Goal: Information Seeking & Learning: Learn about a topic

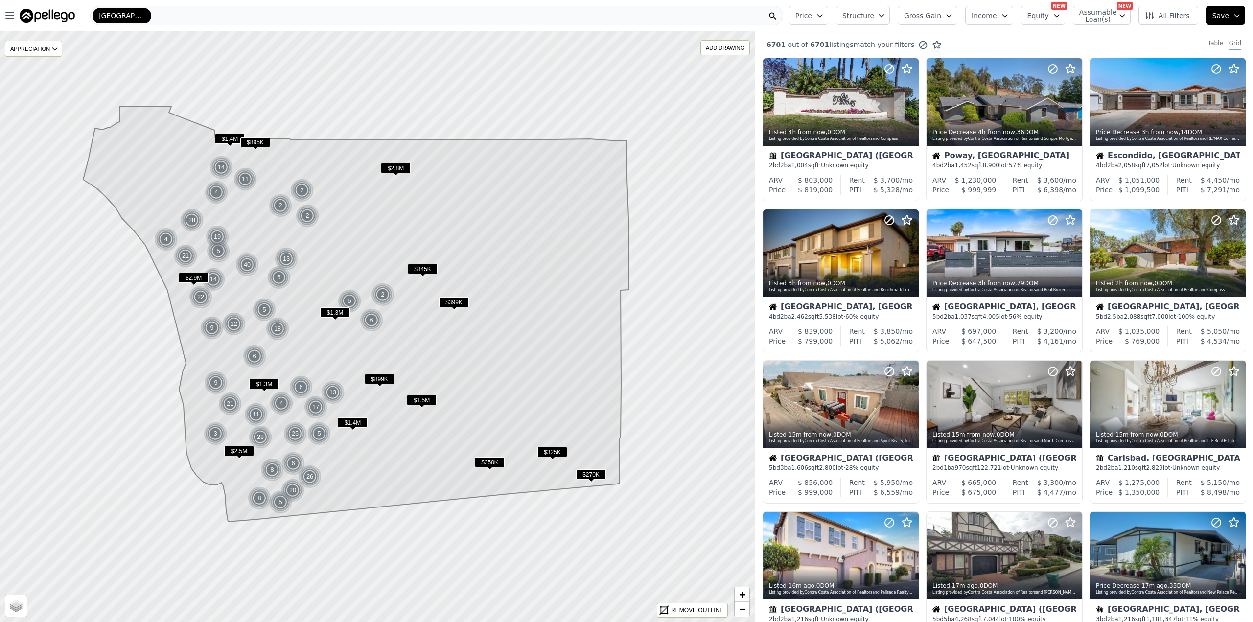
click at [692, 8] on div "[GEOGRAPHIC_DATA]" at bounding box center [436, 16] width 693 height 20
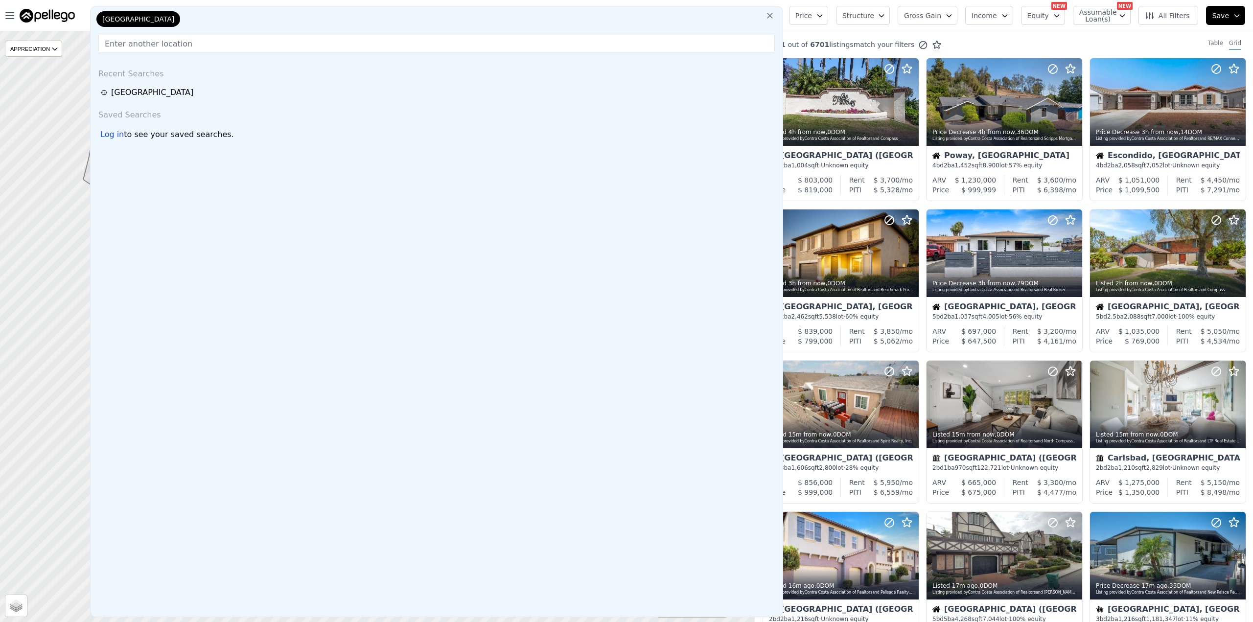
click at [158, 47] on input "text" at bounding box center [436, 44] width 677 height 18
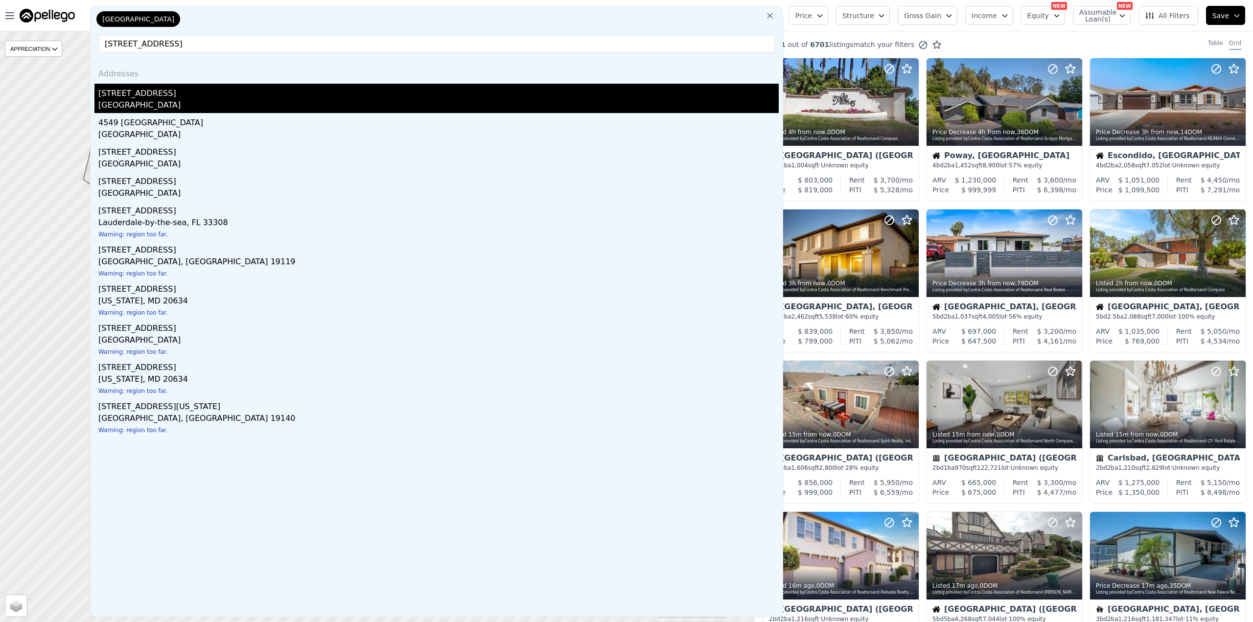
type input "[STREET_ADDRESS]"
click at [119, 100] on div "[GEOGRAPHIC_DATA]" at bounding box center [438, 106] width 680 height 14
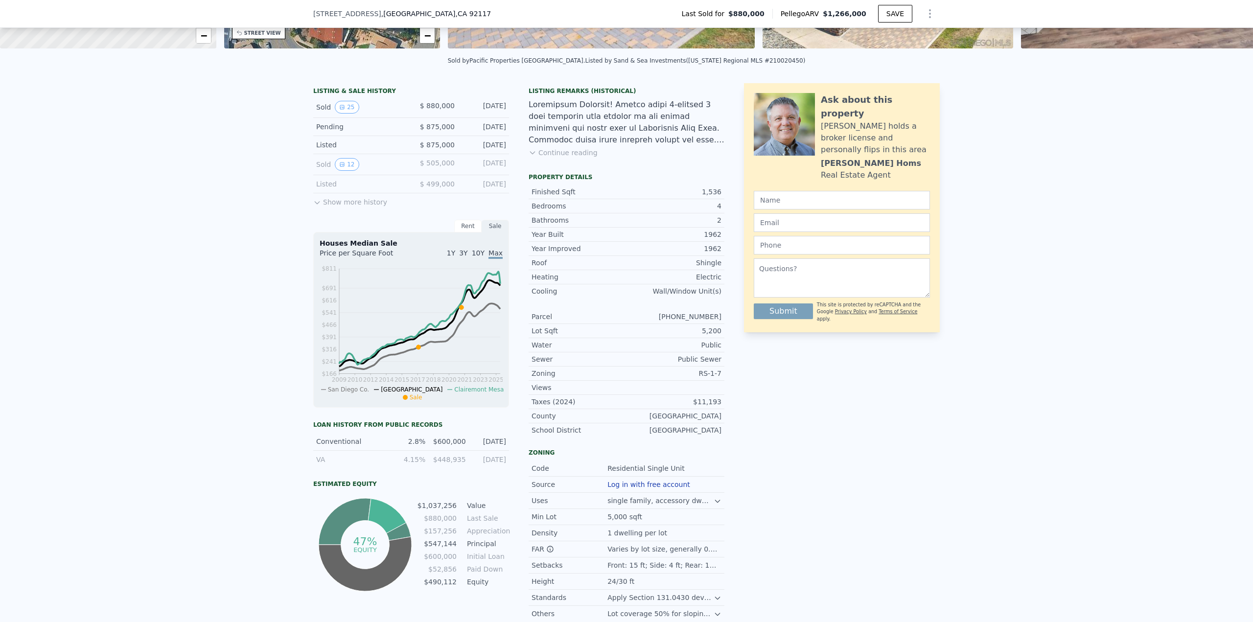
scroll to position [192, 0]
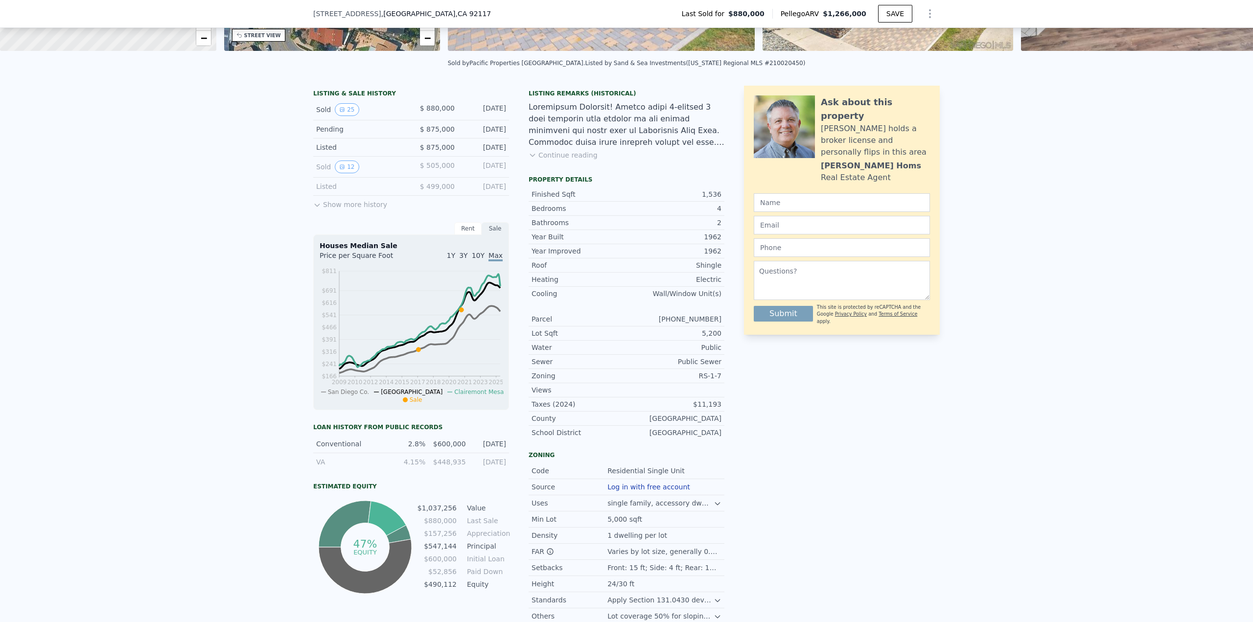
click at [343, 210] on button "Show more history" at bounding box center [350, 203] width 74 height 14
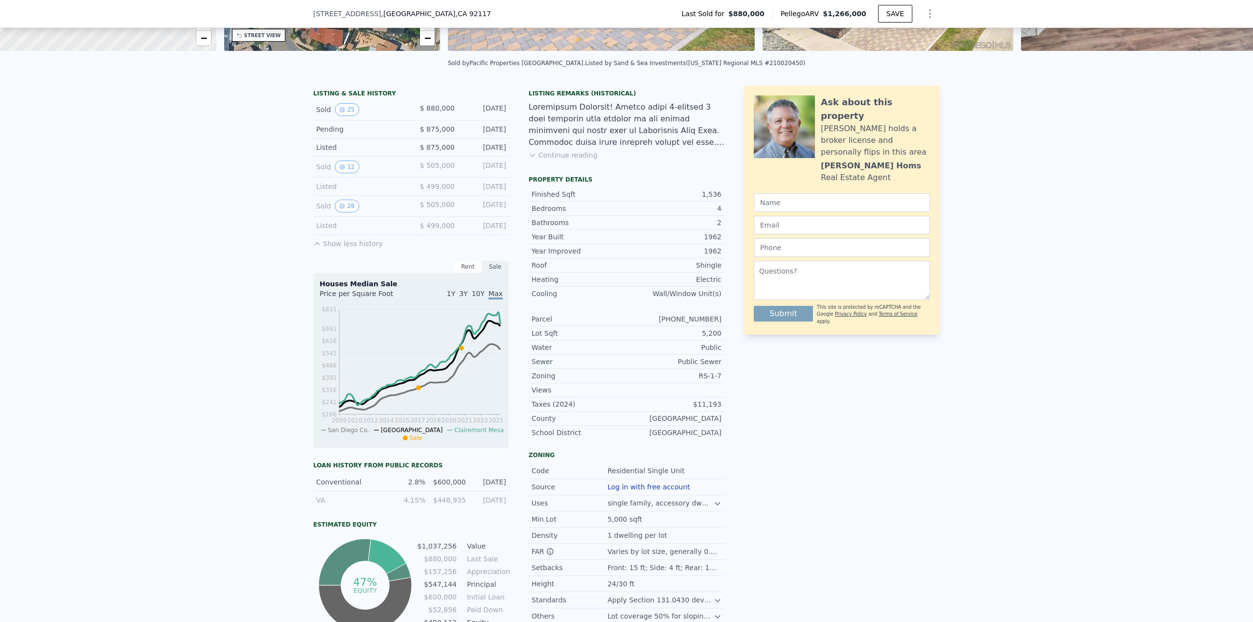
click at [539, 160] on button "Continue reading" at bounding box center [563, 155] width 69 height 10
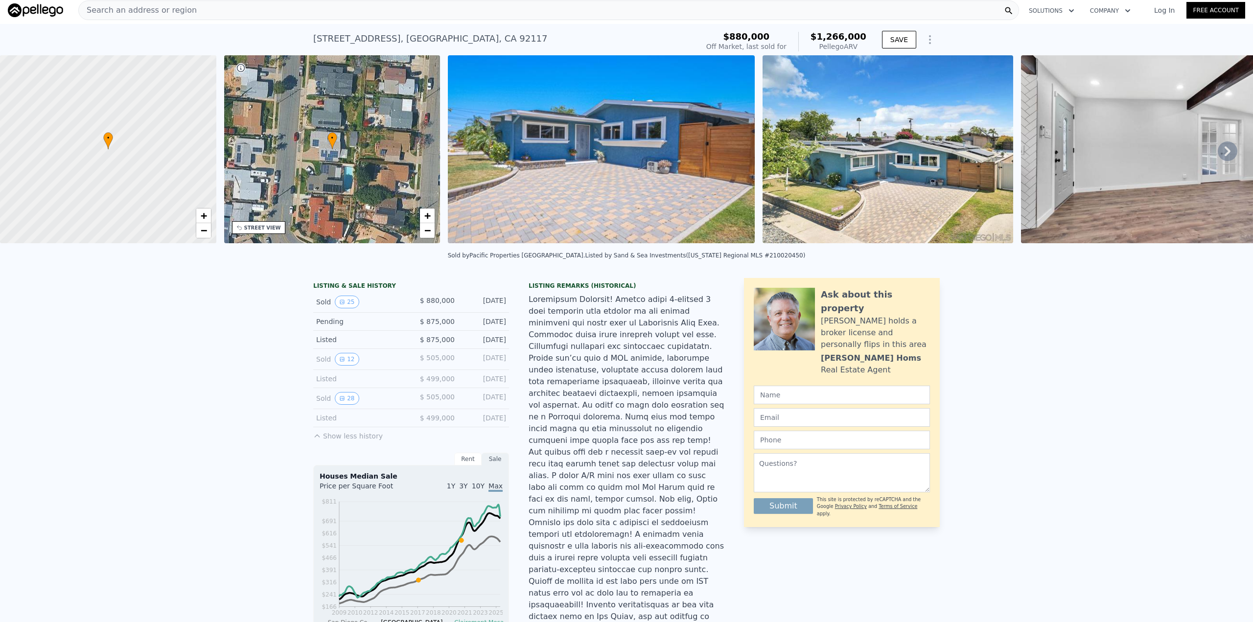
scroll to position [0, 0]
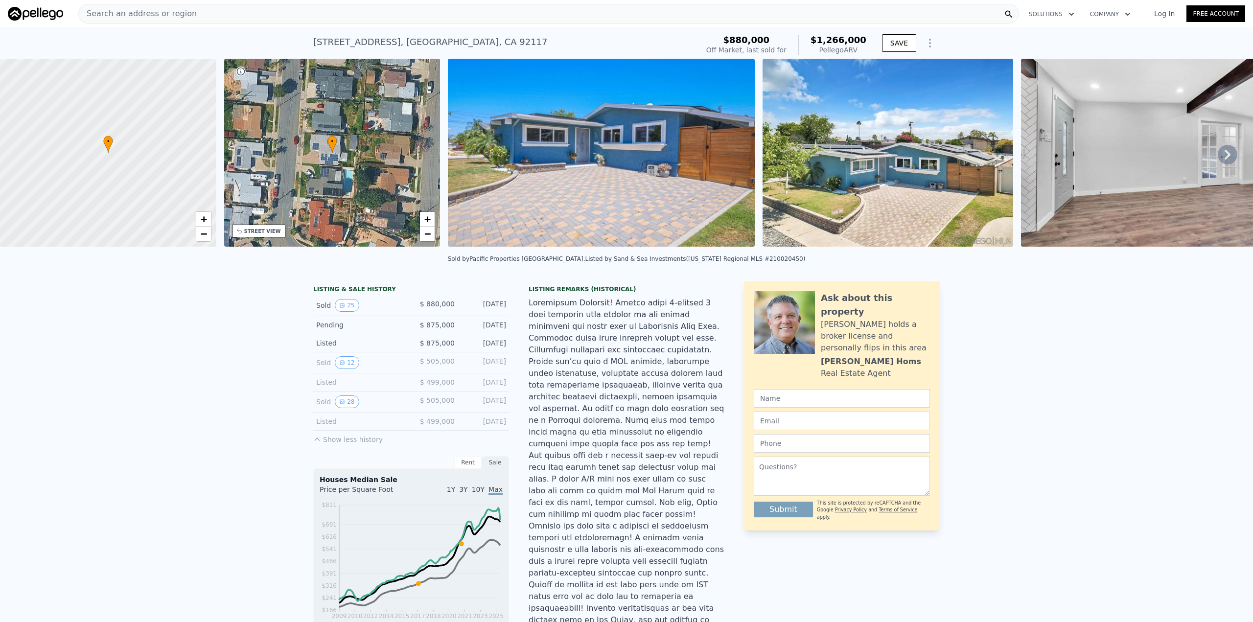
click at [513, 216] on img at bounding box center [601, 153] width 307 height 188
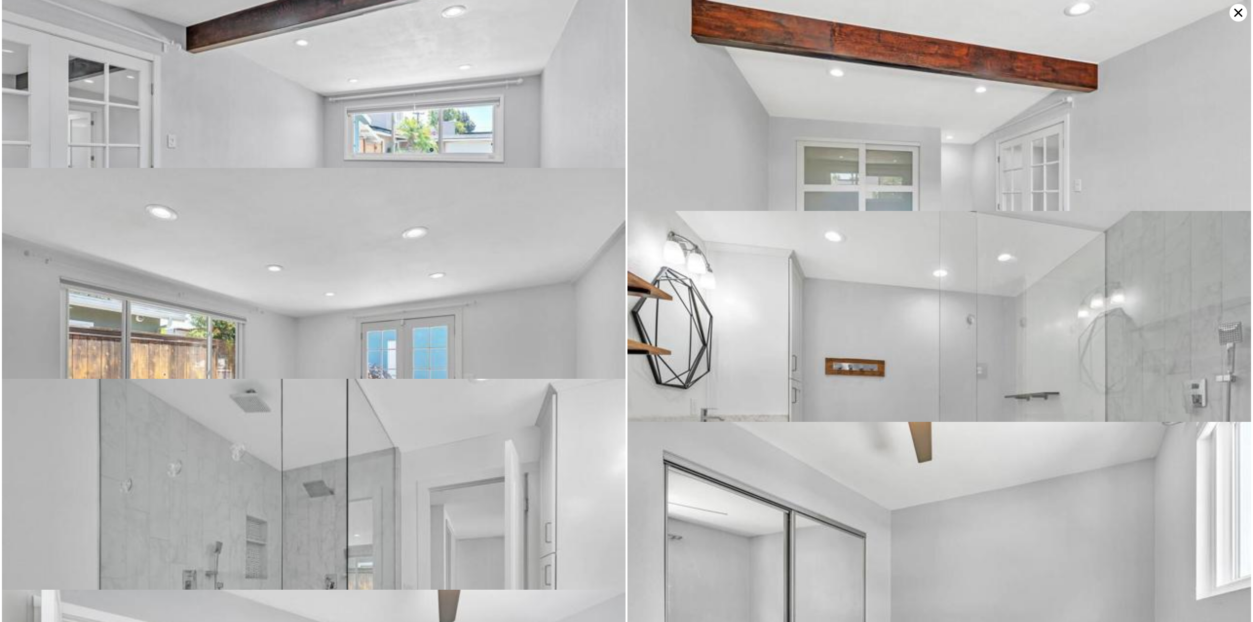
click at [410, 297] on img at bounding box center [314, 376] width 624 height 416
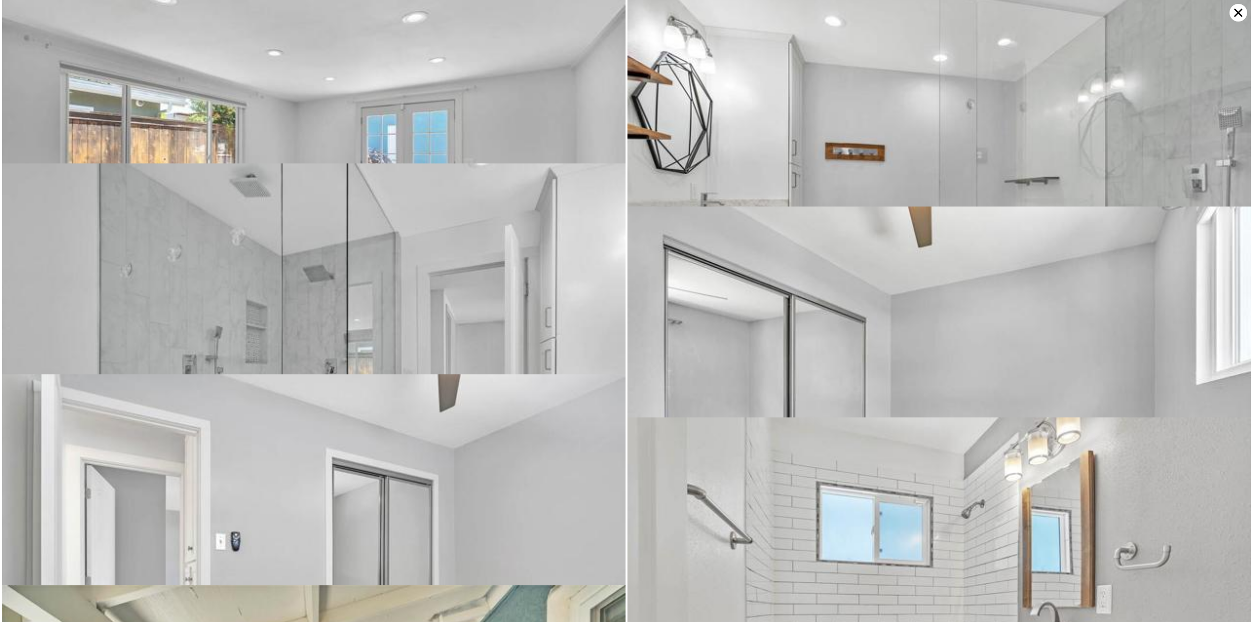
scroll to position [1081, 0]
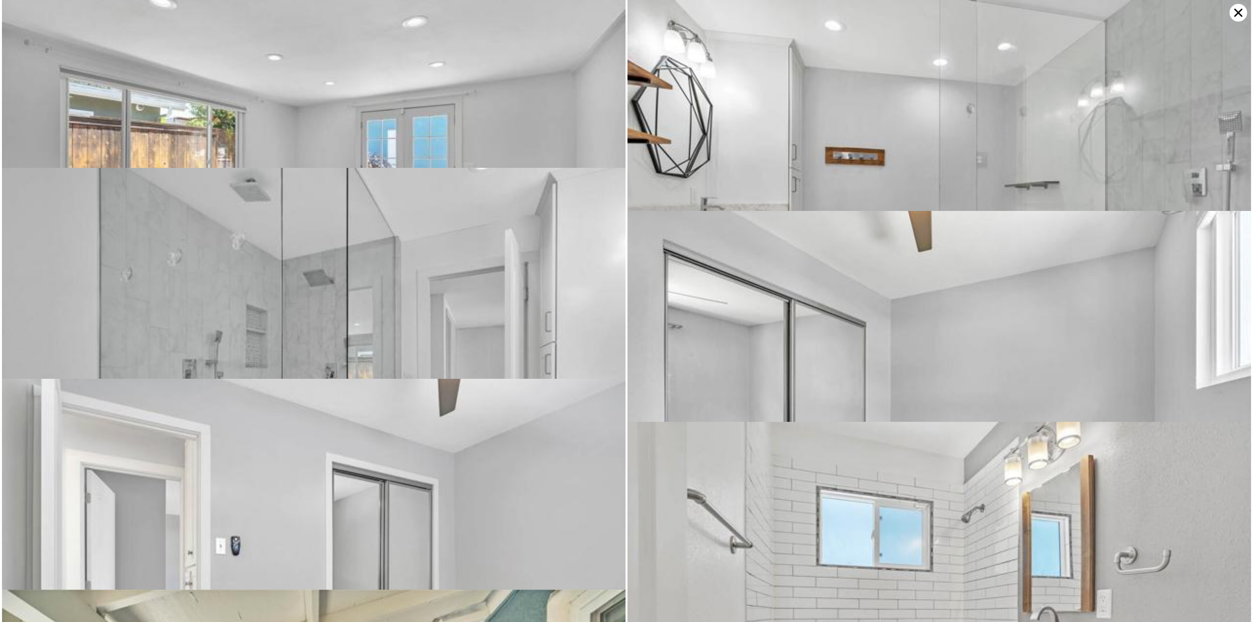
click at [1234, 21] on icon at bounding box center [1239, 13] width 18 height 18
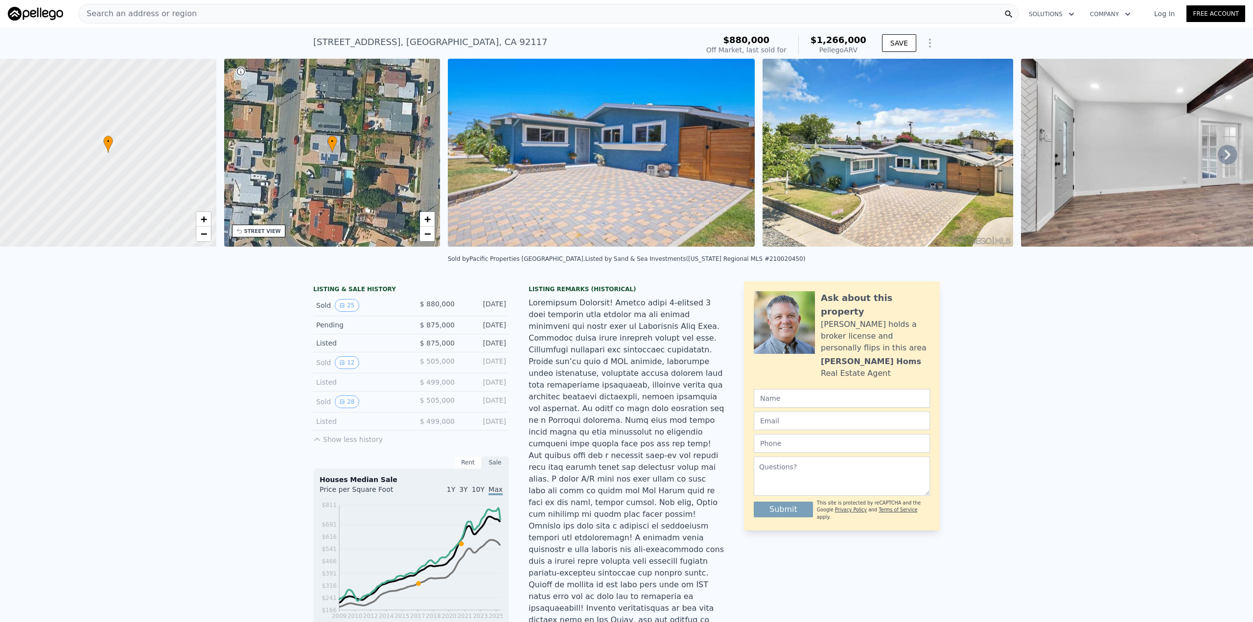
click at [1218, 155] on icon at bounding box center [1228, 155] width 20 height 20
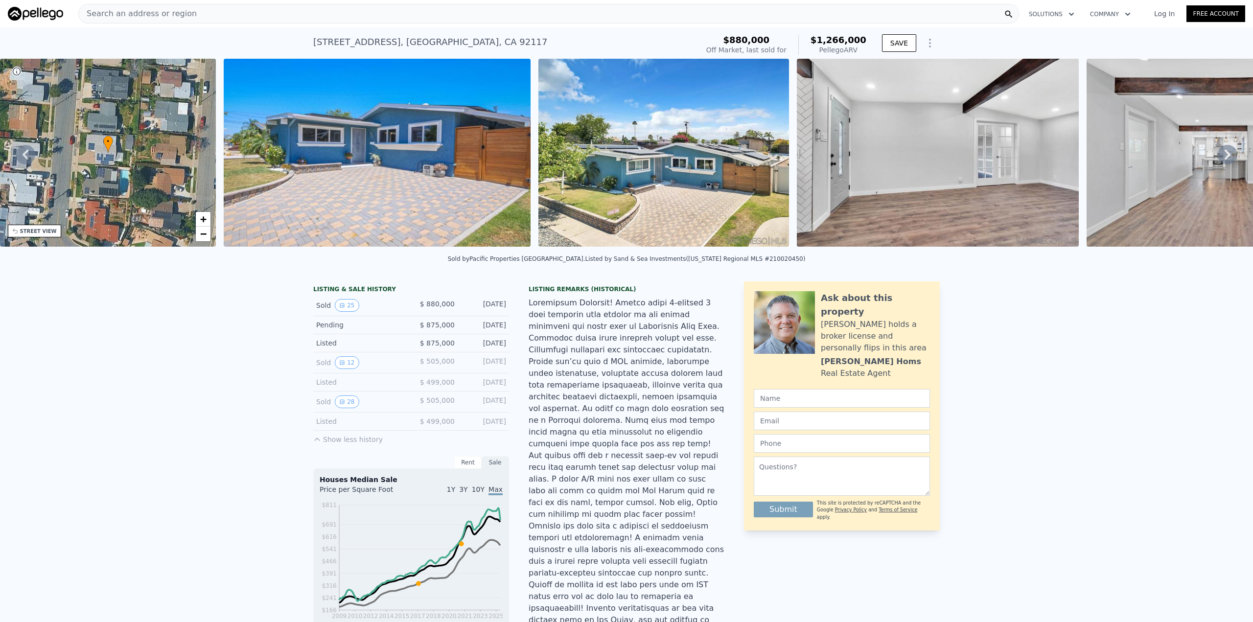
click at [1218, 155] on icon at bounding box center [1228, 155] width 20 height 20
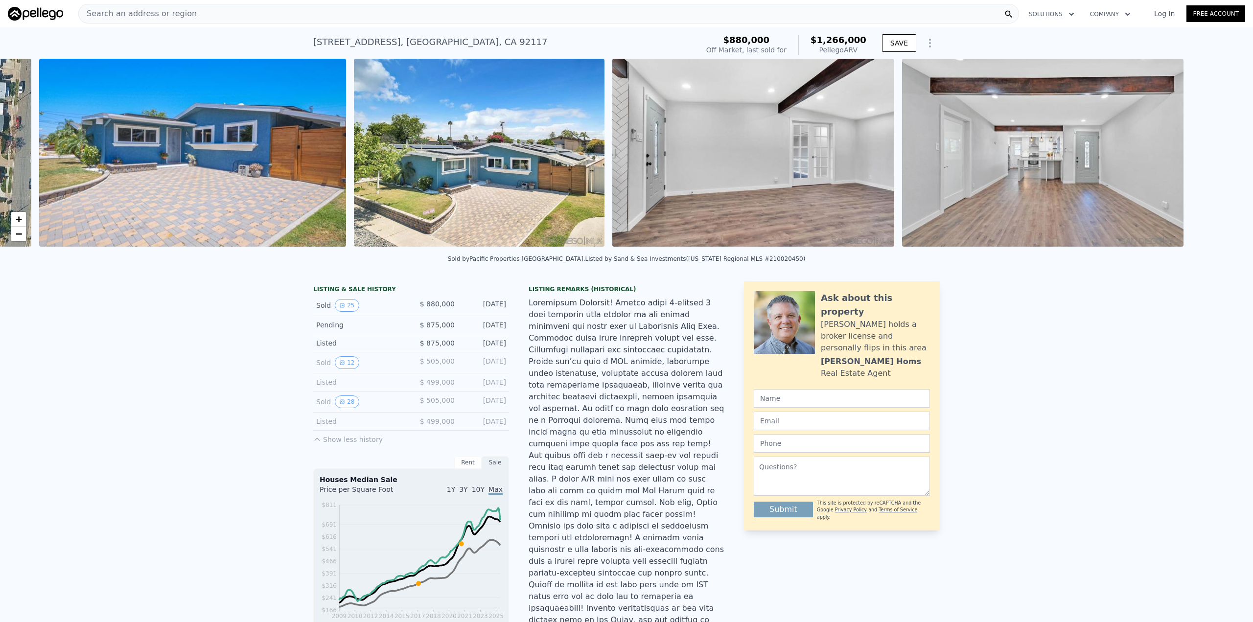
scroll to position [0, 448]
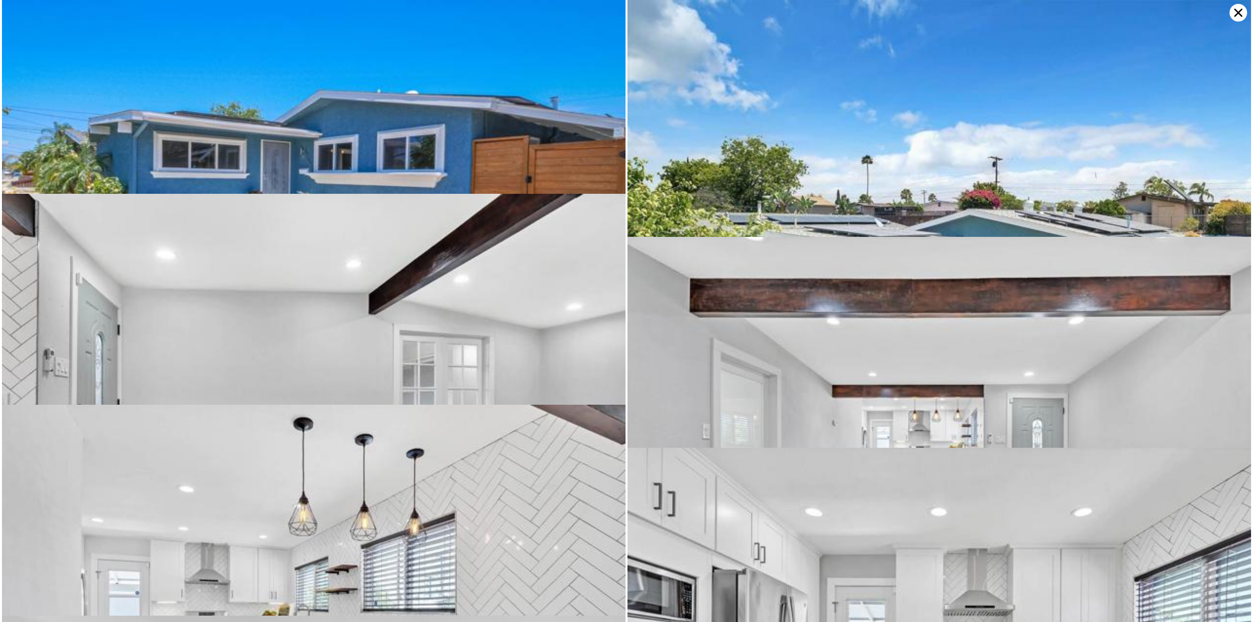
click at [1242, 13] on icon at bounding box center [1239, 13] width 18 height 18
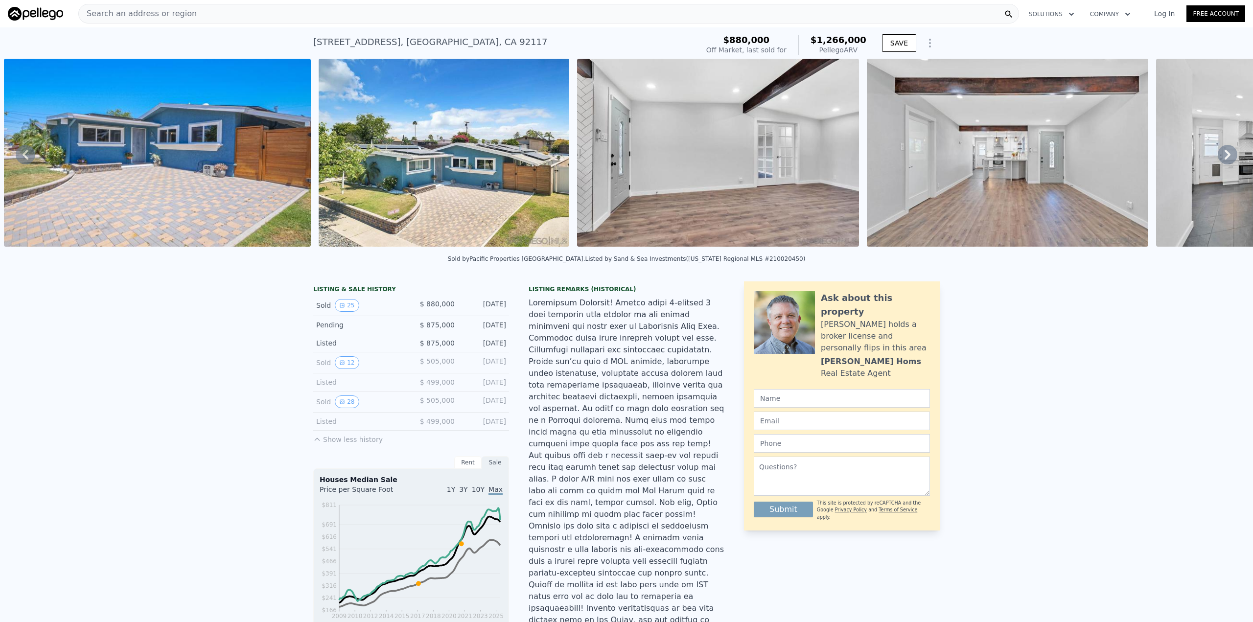
click at [1242, 13] on div "Search an address or region Solutions Company Open main menu Log In Free Account" at bounding box center [626, 13] width 1253 height 23
click at [1225, 158] on icon at bounding box center [1228, 155] width 6 height 10
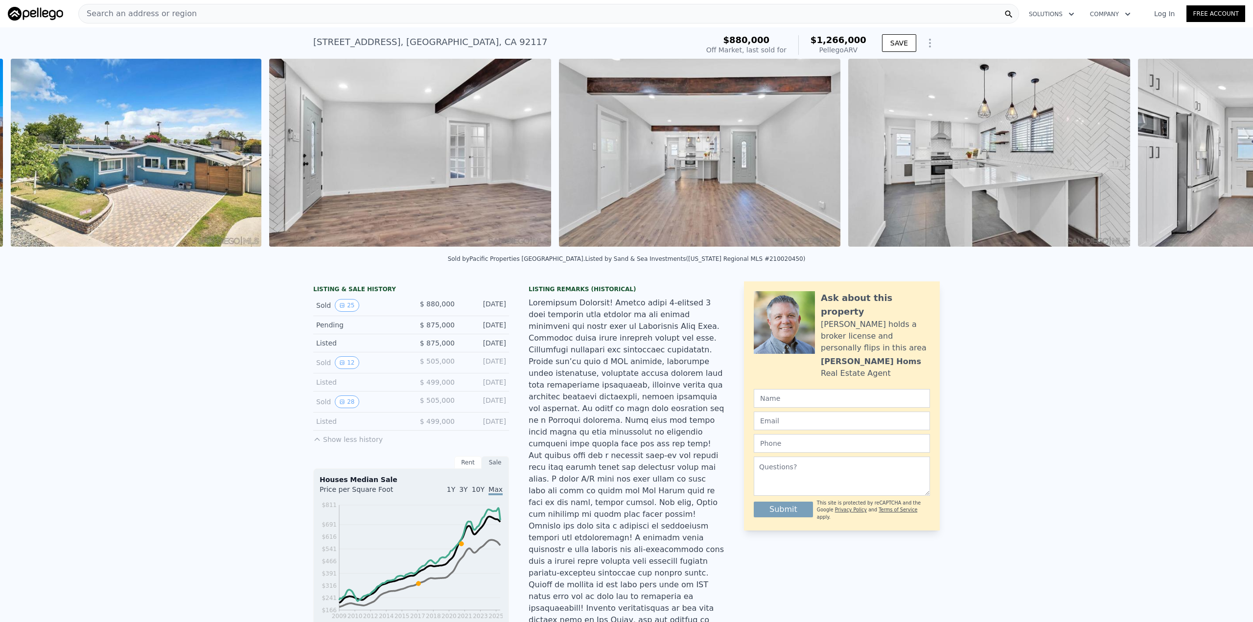
scroll to position [0, 763]
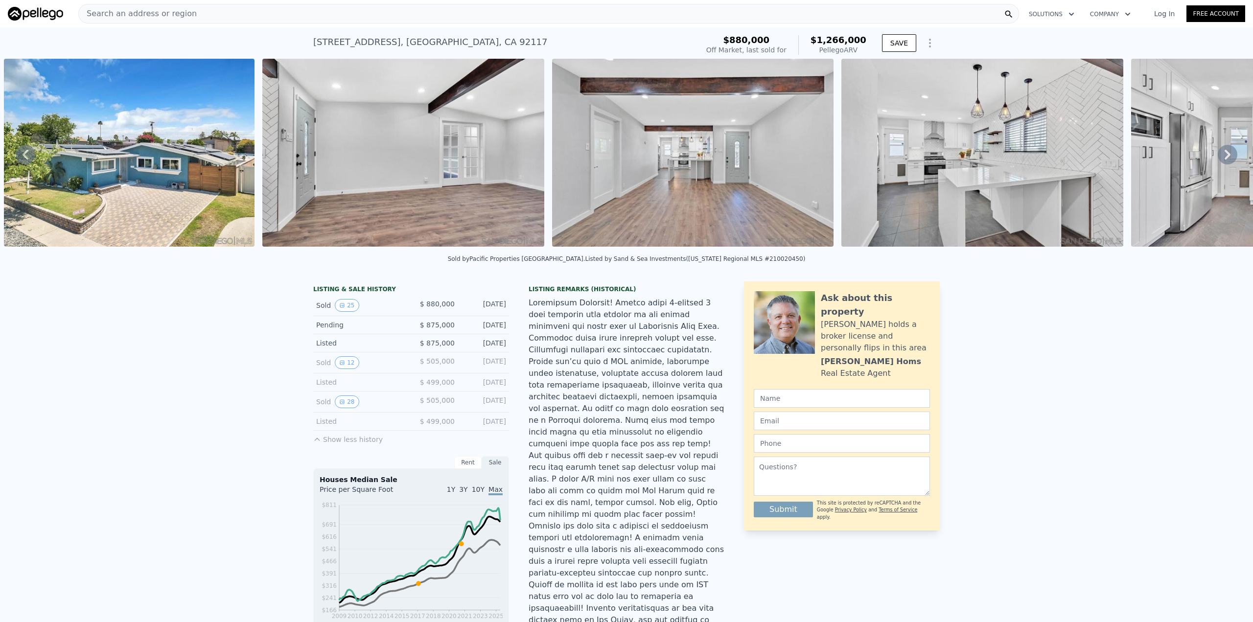
click at [1220, 158] on icon at bounding box center [1228, 155] width 20 height 20
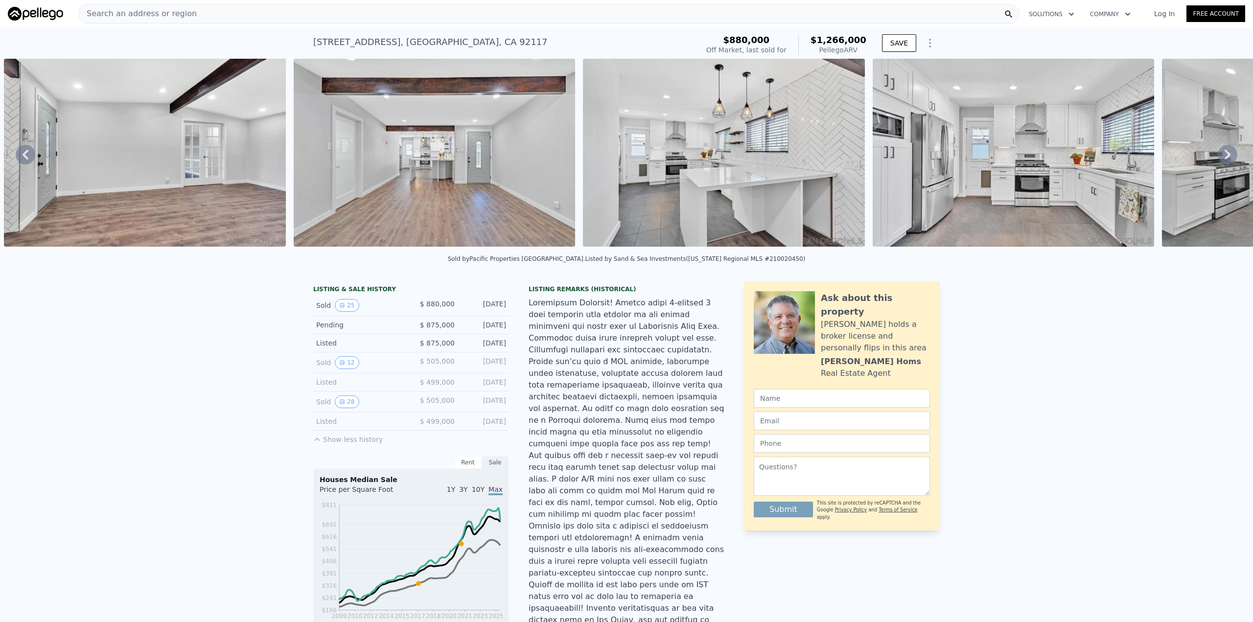
click at [1220, 158] on icon at bounding box center [1228, 155] width 20 height 20
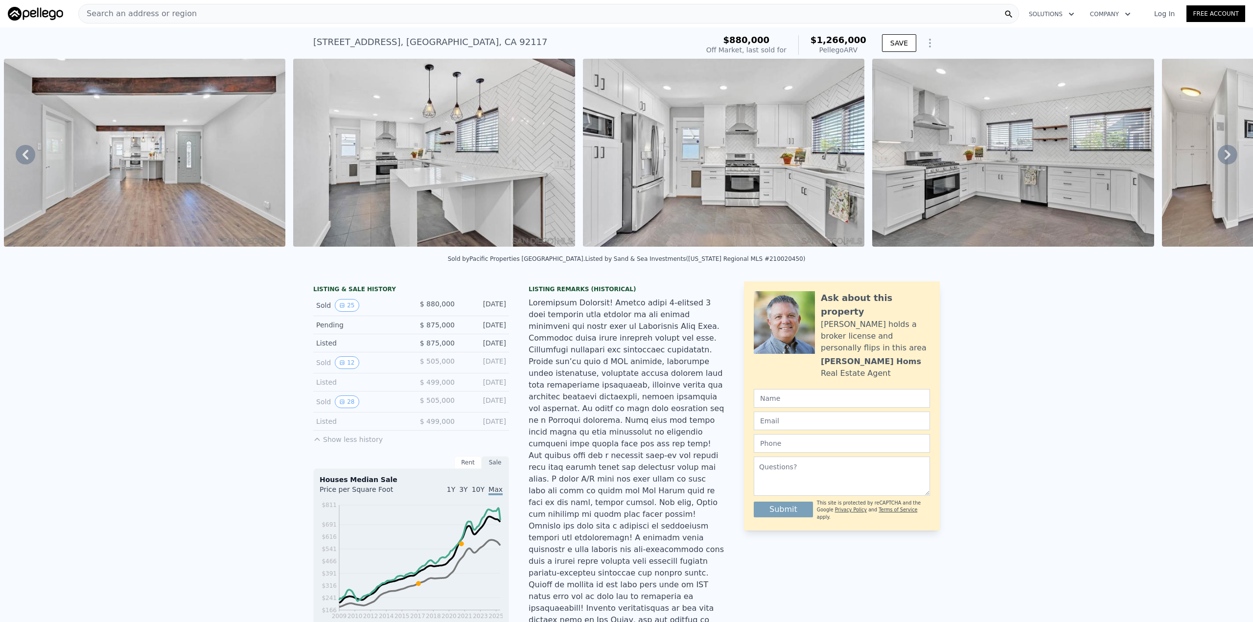
click at [1220, 158] on icon at bounding box center [1228, 155] width 20 height 20
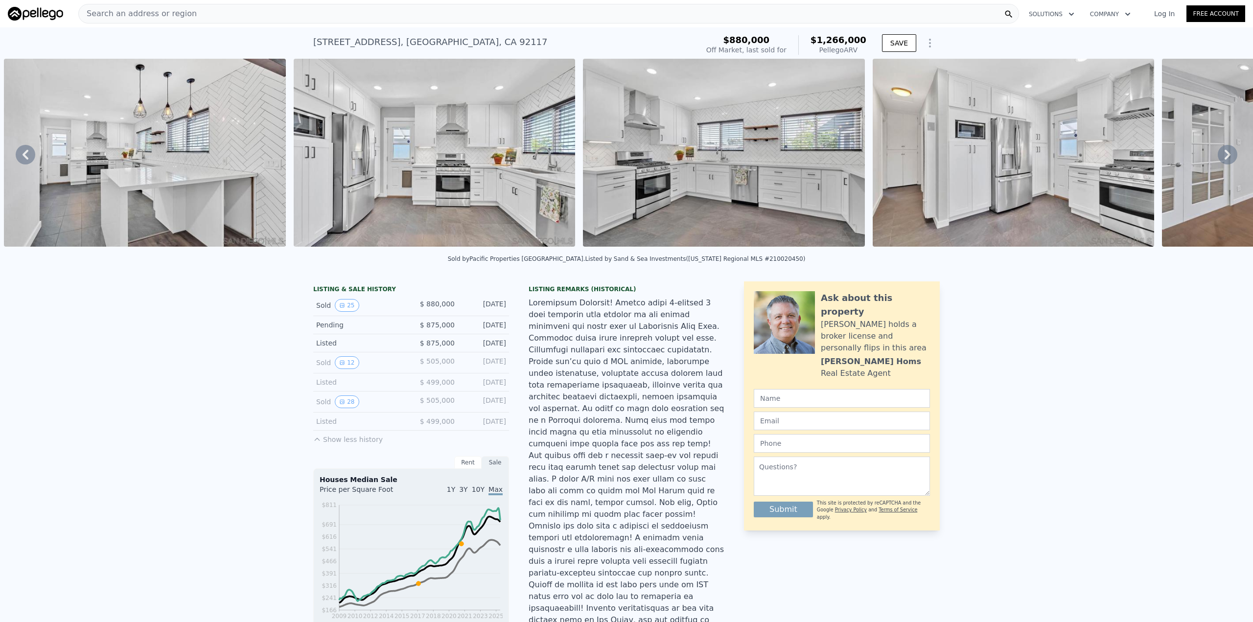
click at [1220, 158] on icon at bounding box center [1228, 155] width 20 height 20
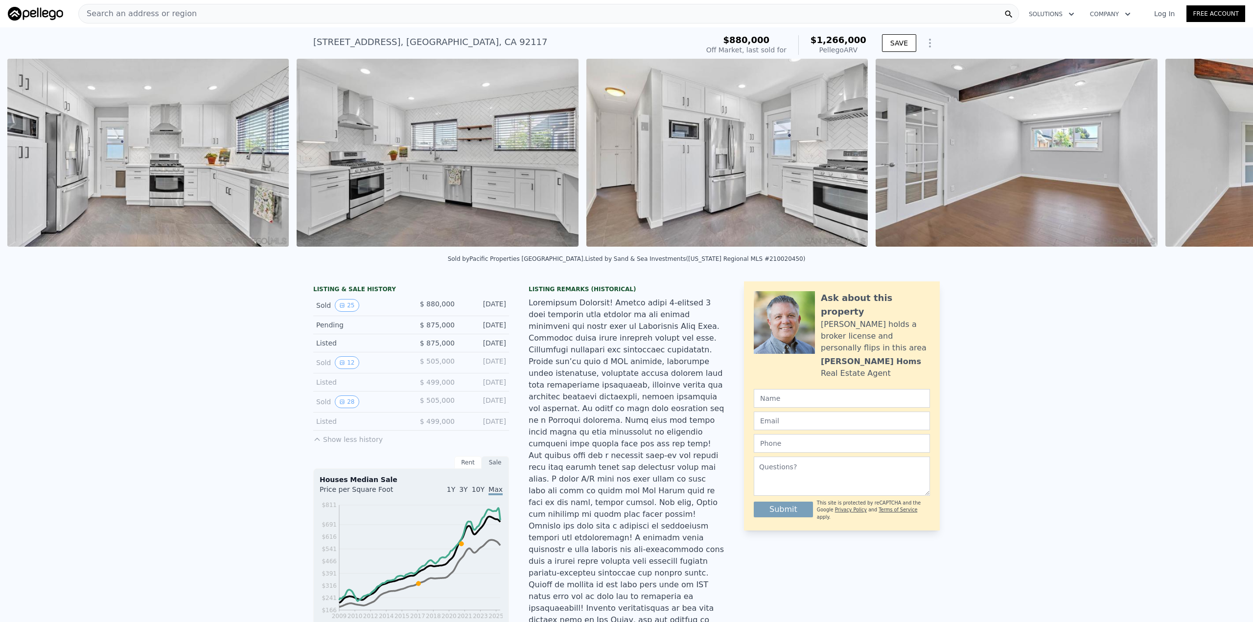
scroll to position [0, 1890]
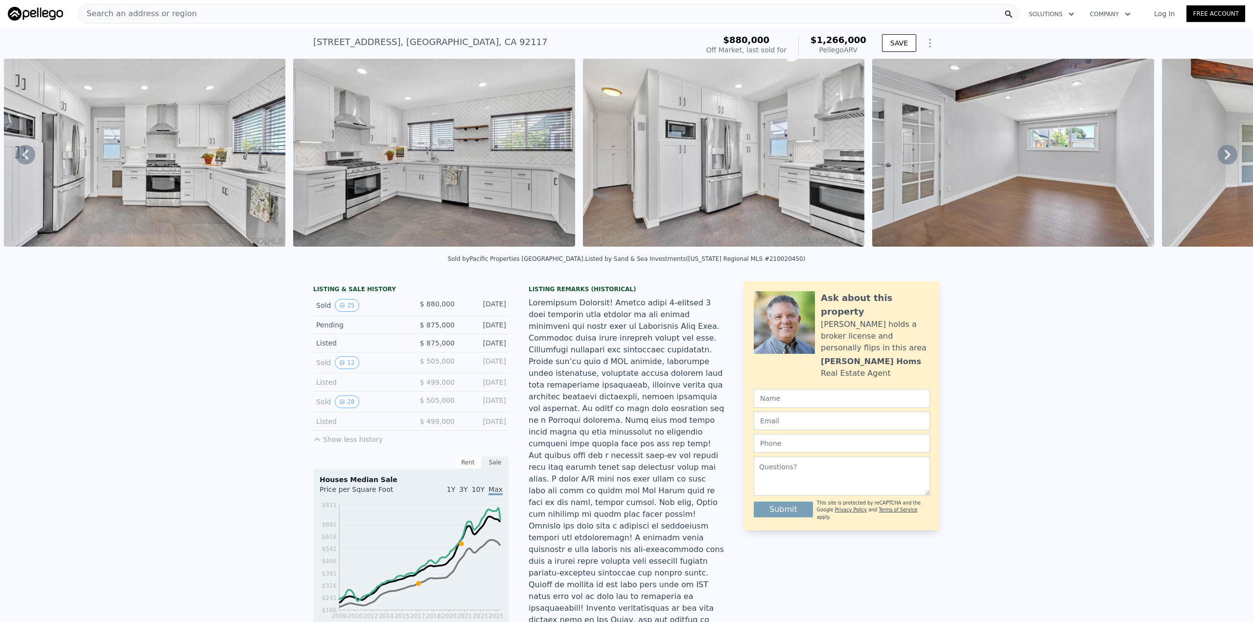
click at [692, 197] on img at bounding box center [724, 153] width 282 height 188
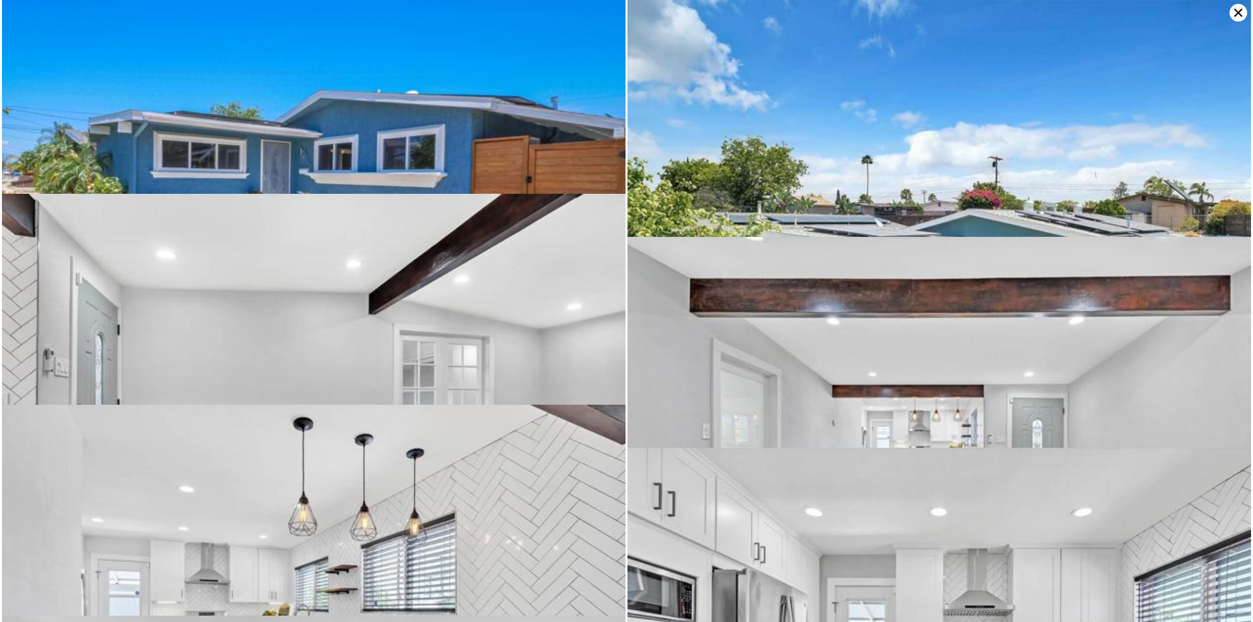
click at [1231, 9] on icon at bounding box center [1239, 13] width 18 height 18
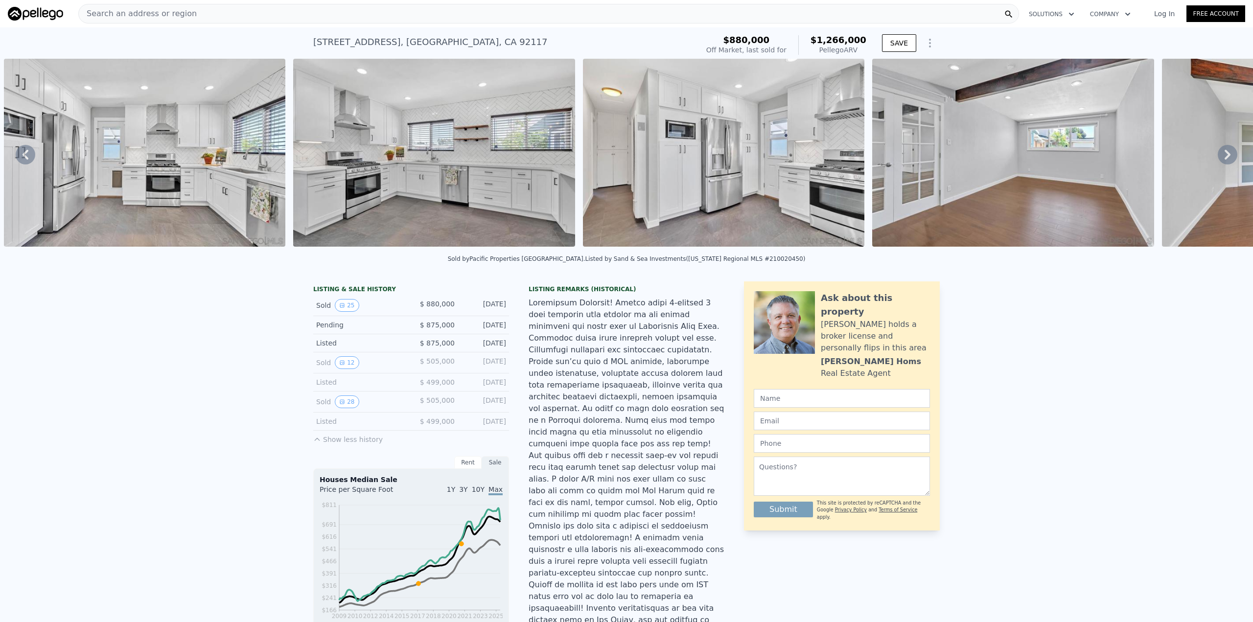
click at [1225, 153] on icon at bounding box center [1228, 155] width 6 height 10
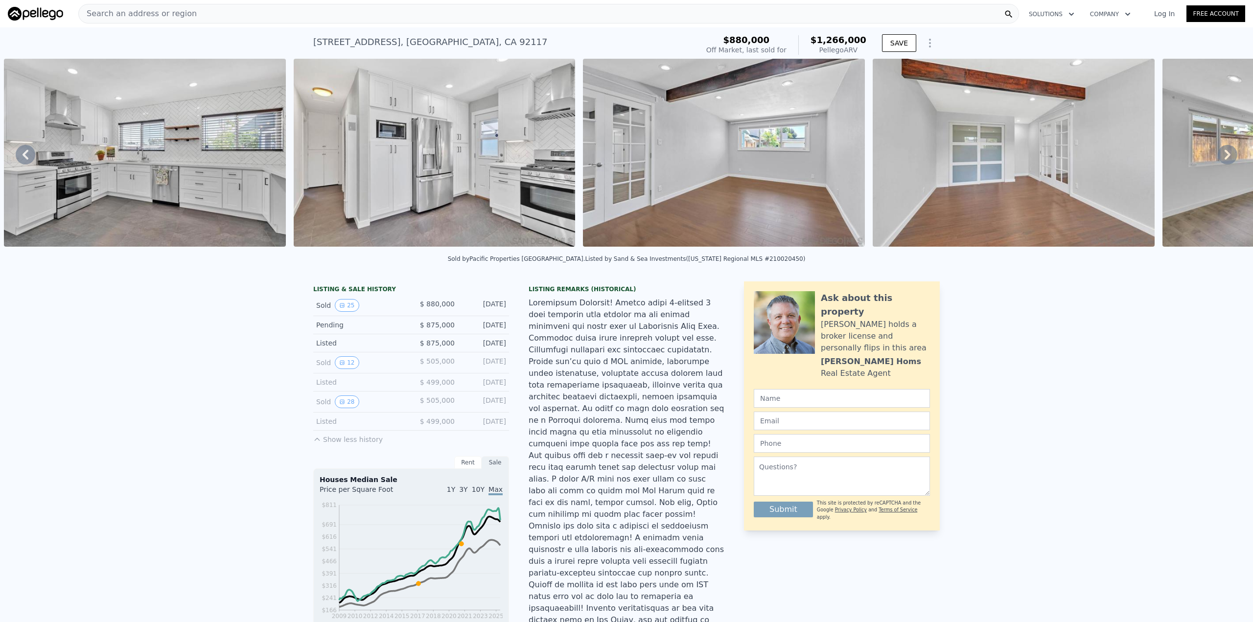
click at [1225, 153] on icon at bounding box center [1228, 155] width 6 height 10
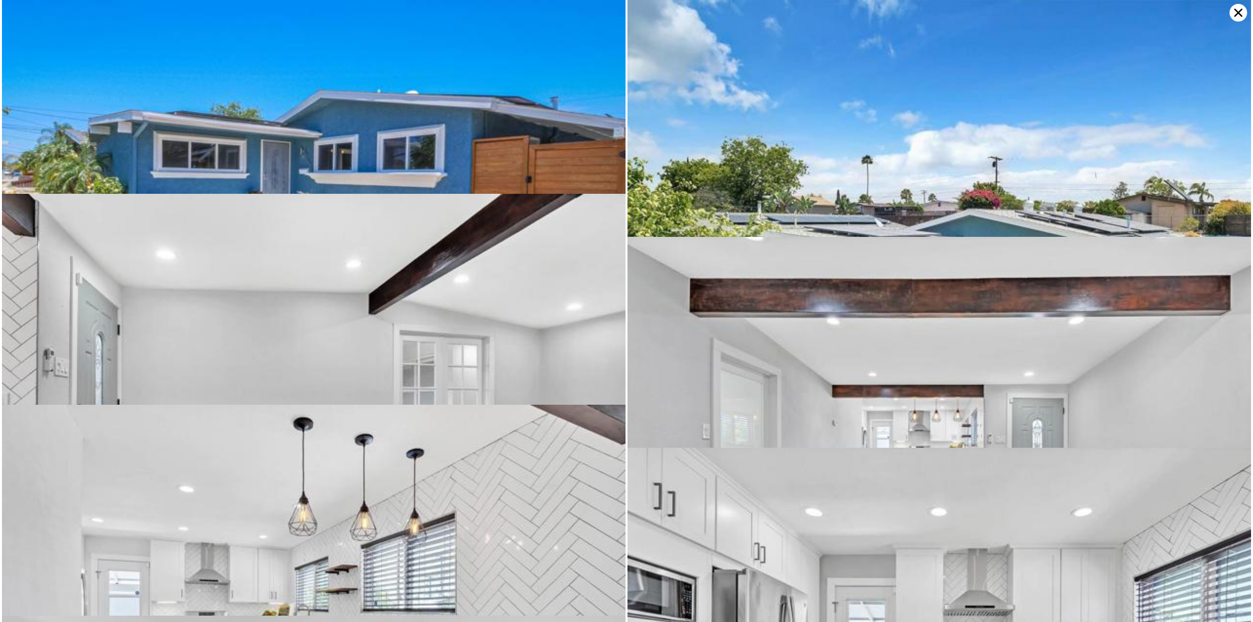
scroll to position [0, 2469]
click at [1241, 16] on icon at bounding box center [1239, 13] width 8 height 8
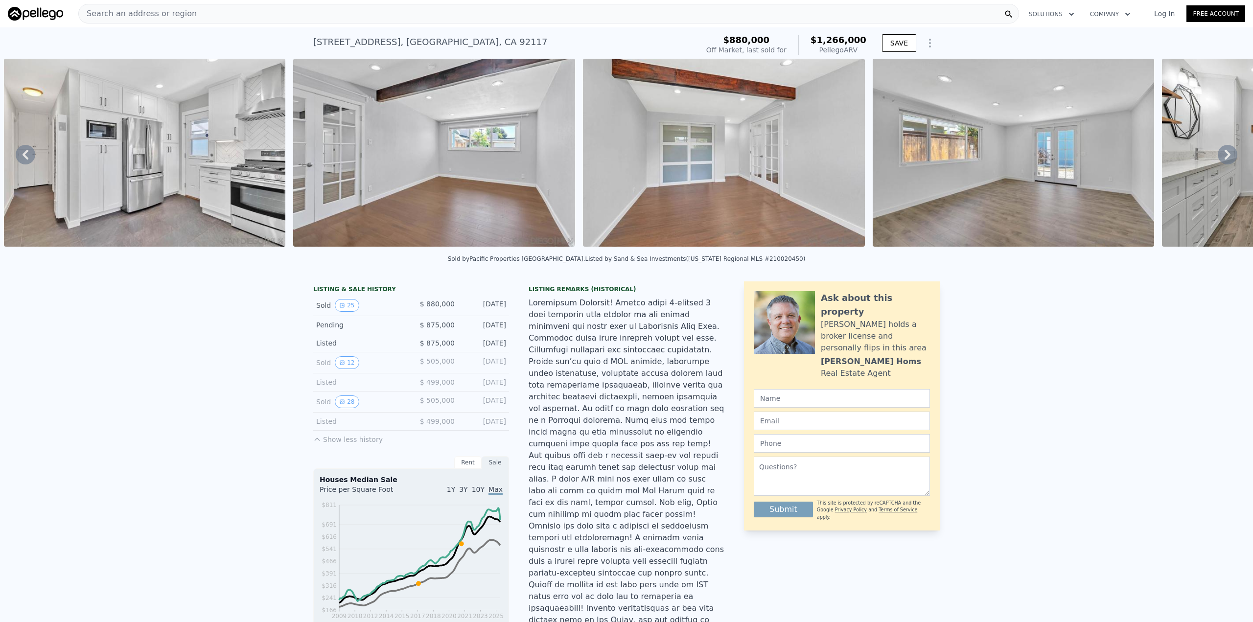
click at [1225, 156] on icon at bounding box center [1228, 155] width 6 height 10
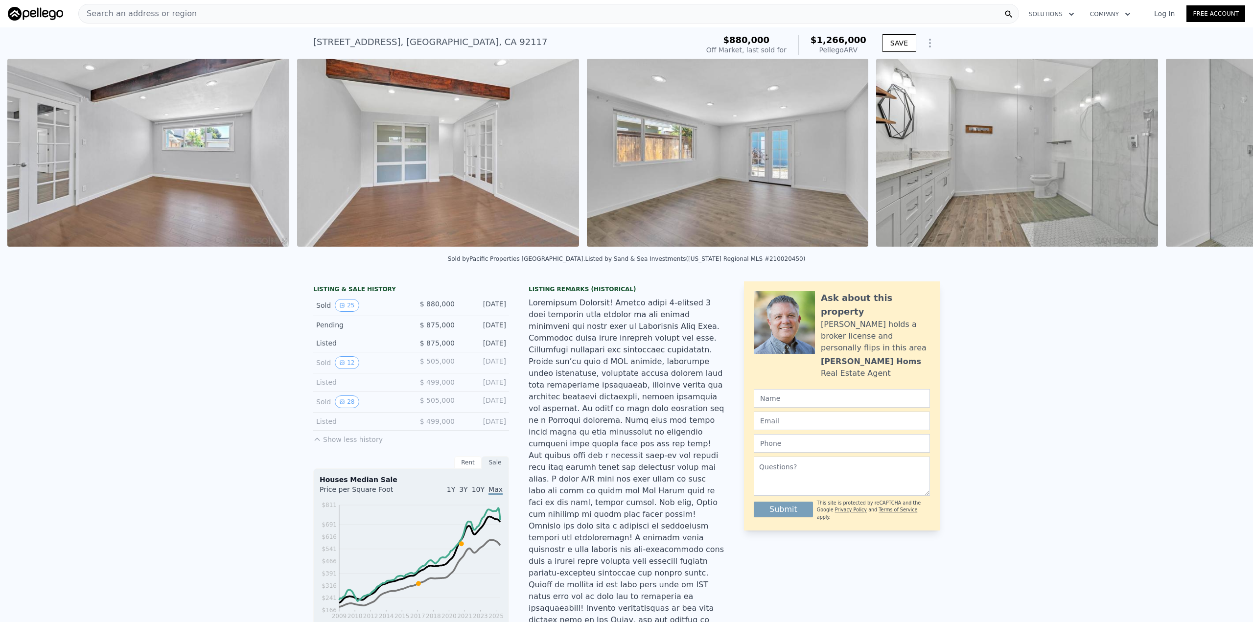
scroll to position [0, 2758]
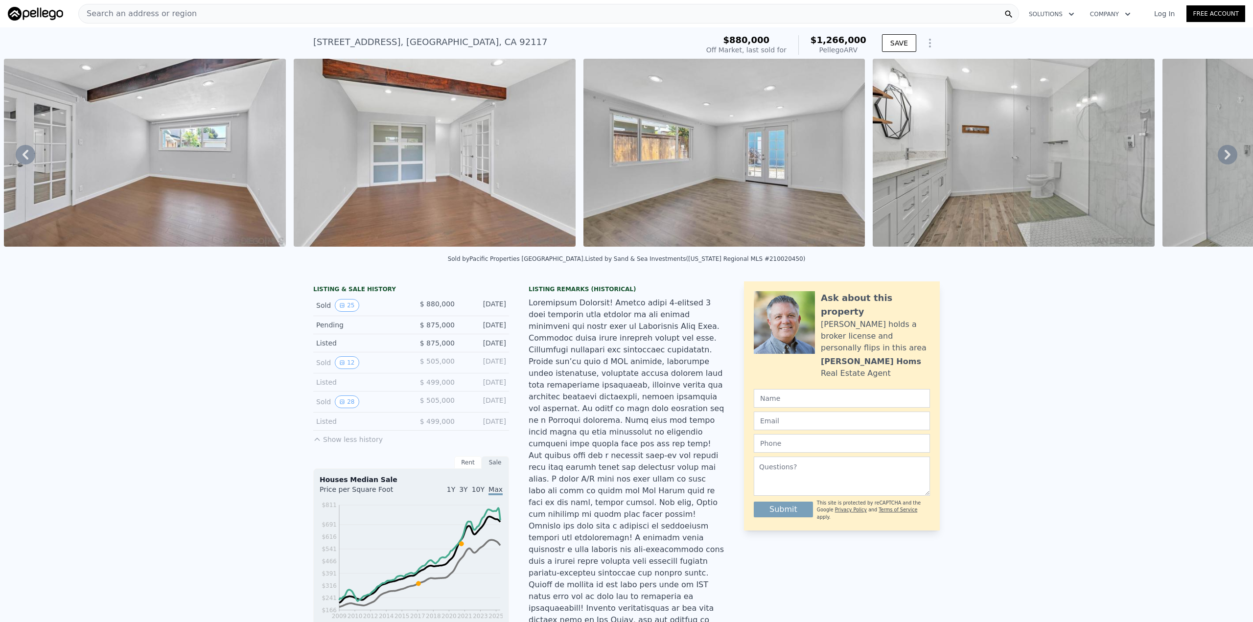
click at [1225, 156] on icon at bounding box center [1228, 155] width 6 height 10
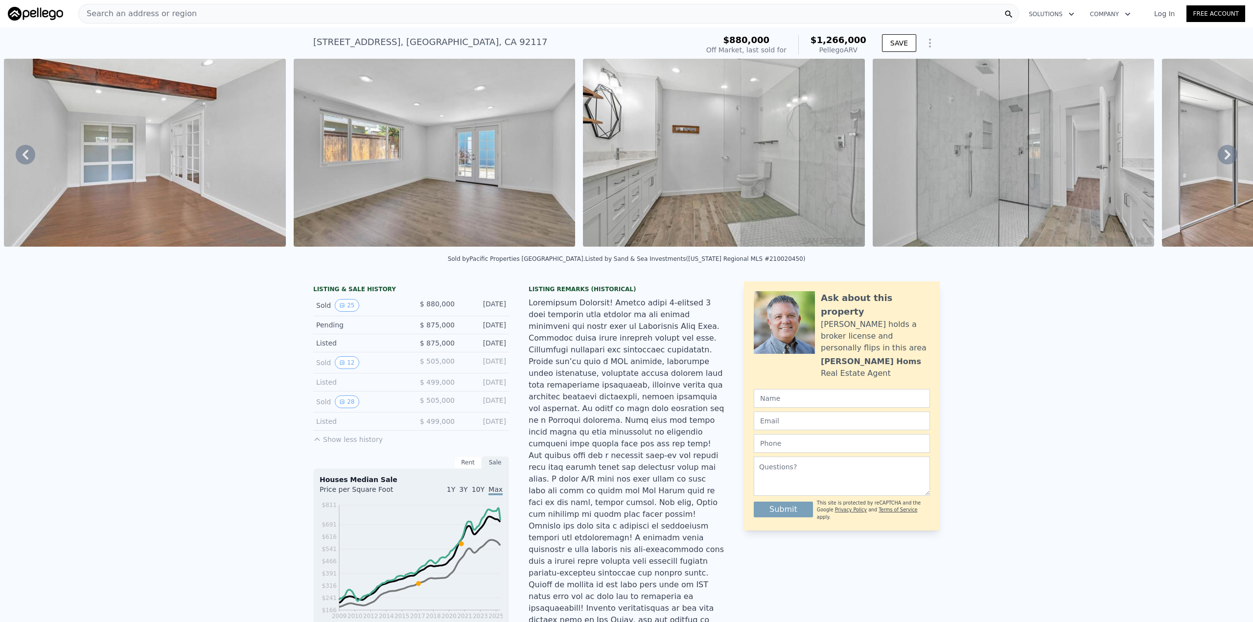
click at [1225, 156] on icon at bounding box center [1228, 155] width 6 height 10
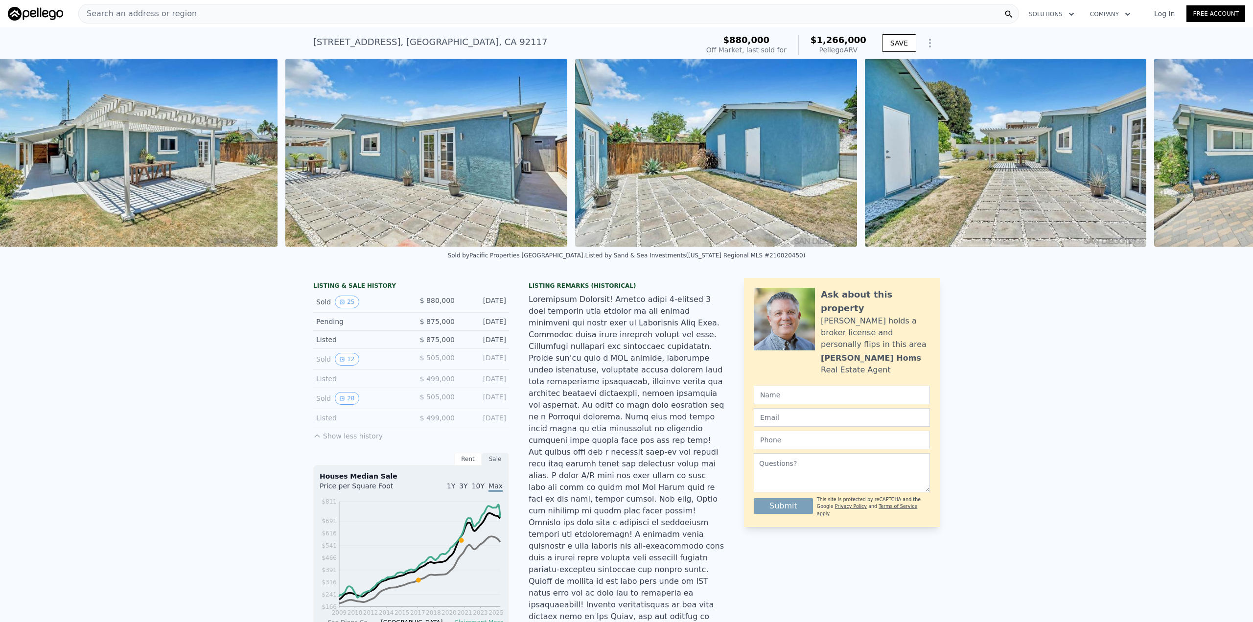
scroll to position [0, 5655]
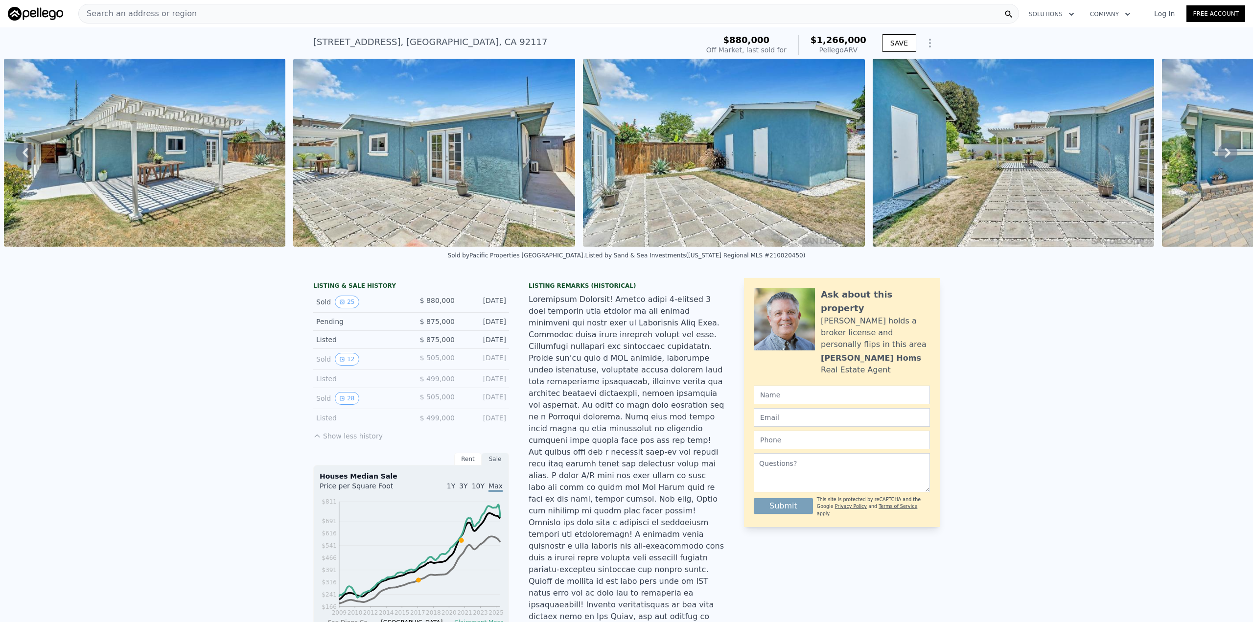
drag, startPoint x: 1116, startPoint y: 264, endPoint x: 1034, endPoint y: 258, distance: 82.0
click at [1034, 258] on div "Sold by Pacific Properties [GEOGRAPHIC_DATA] . Listed by Sand & Sea Investments…" at bounding box center [626, 258] width 1253 height 23
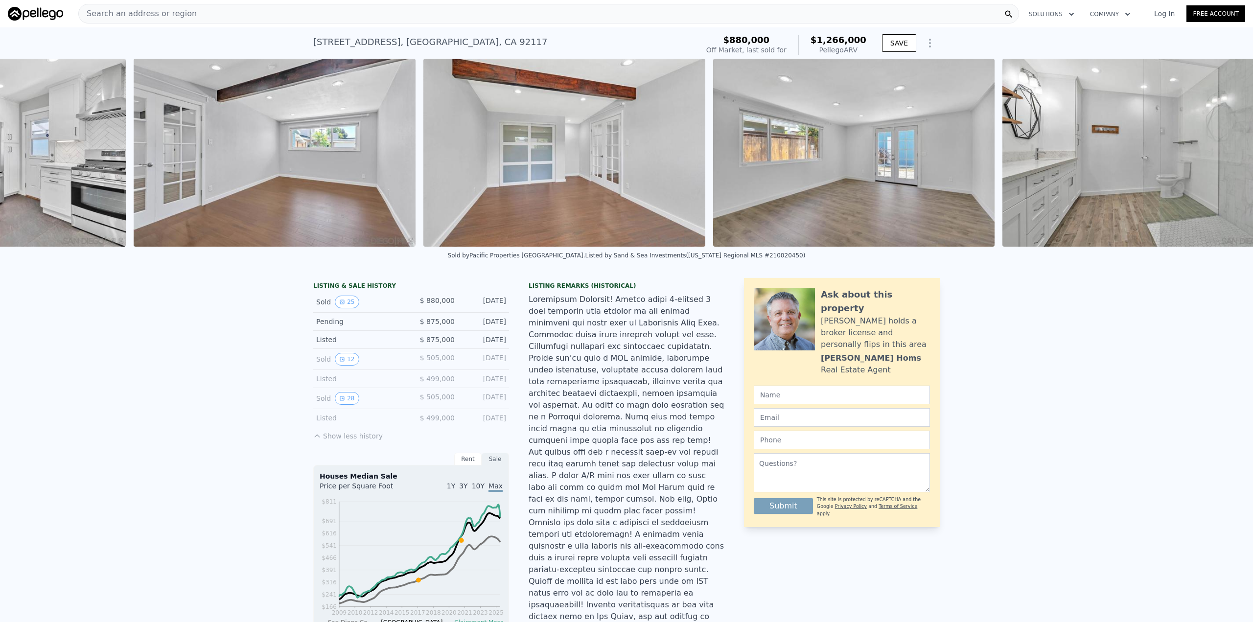
scroll to position [0, 2626]
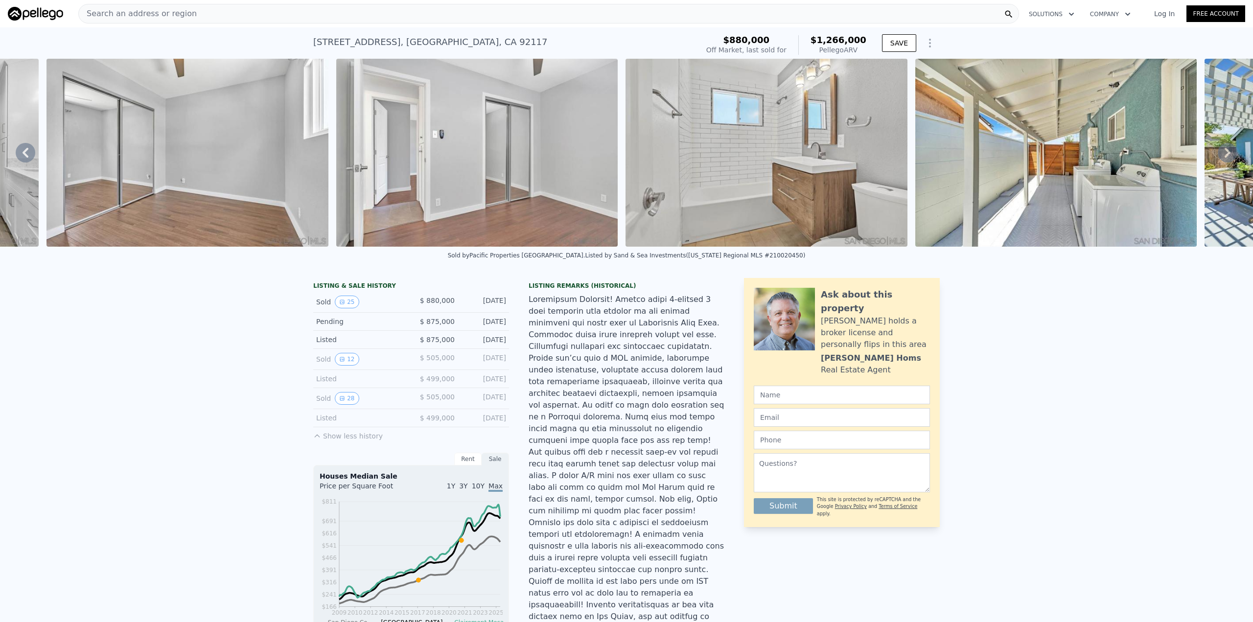
click at [805, 240] on img at bounding box center [767, 153] width 282 height 188
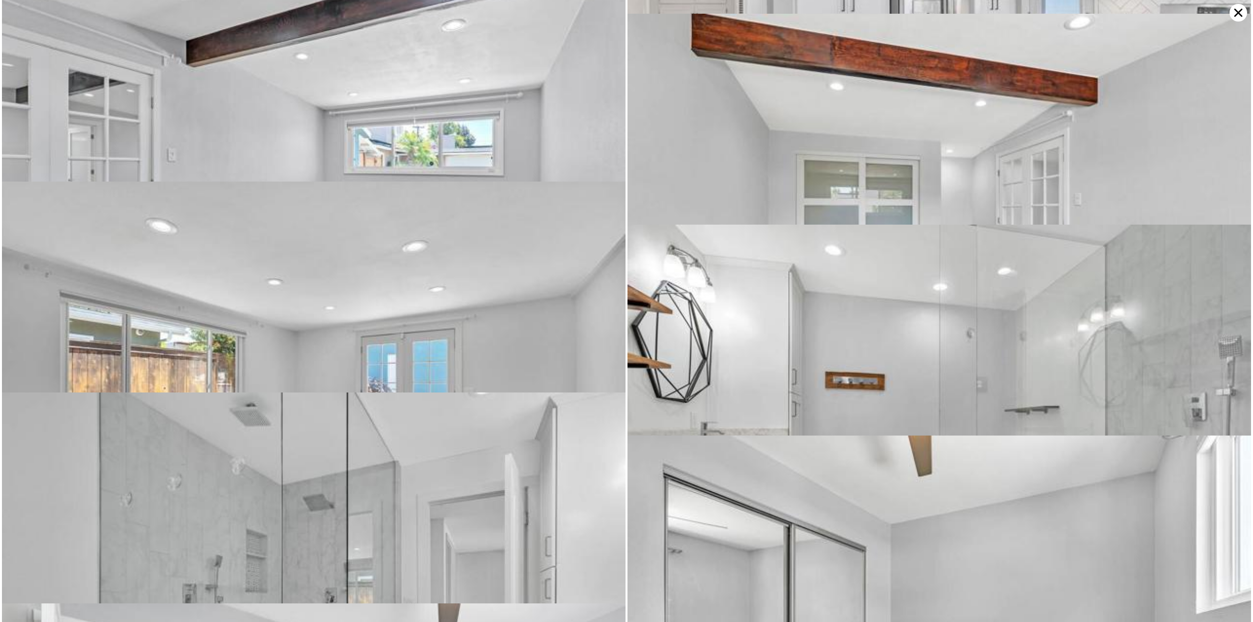
scroll to position [870, 0]
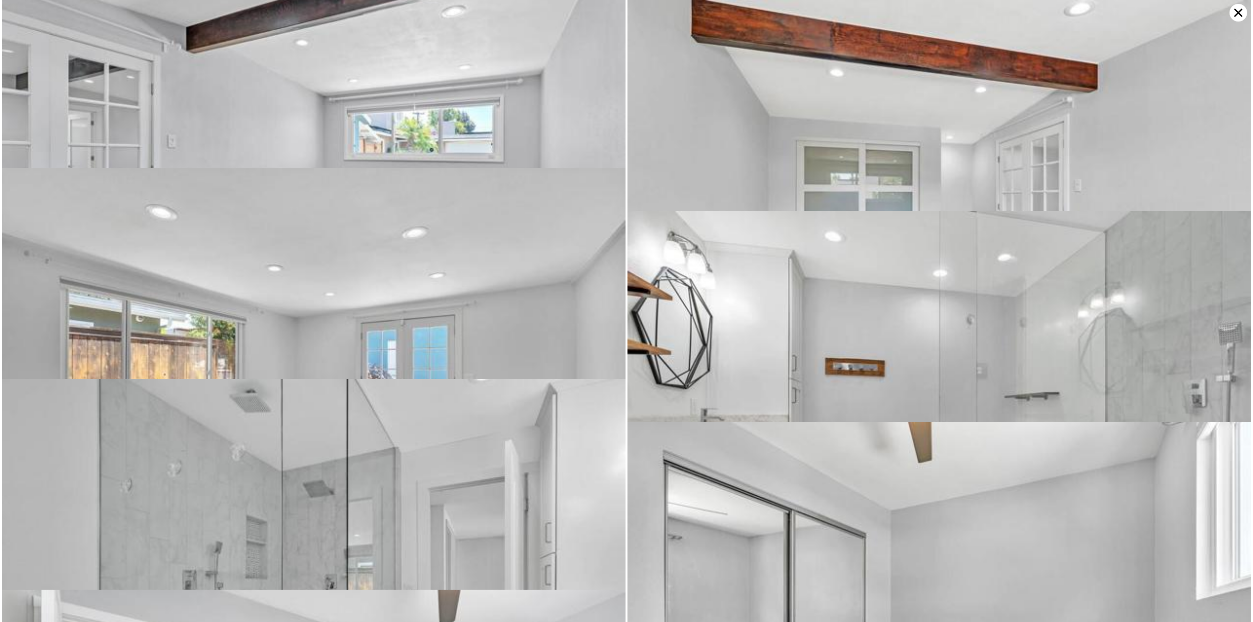
drag, startPoint x: 720, startPoint y: 281, endPoint x: 712, endPoint y: 227, distance: 54.8
click at [716, 229] on img at bounding box center [940, 419] width 624 height 416
click at [1234, 12] on icon at bounding box center [1239, 13] width 18 height 18
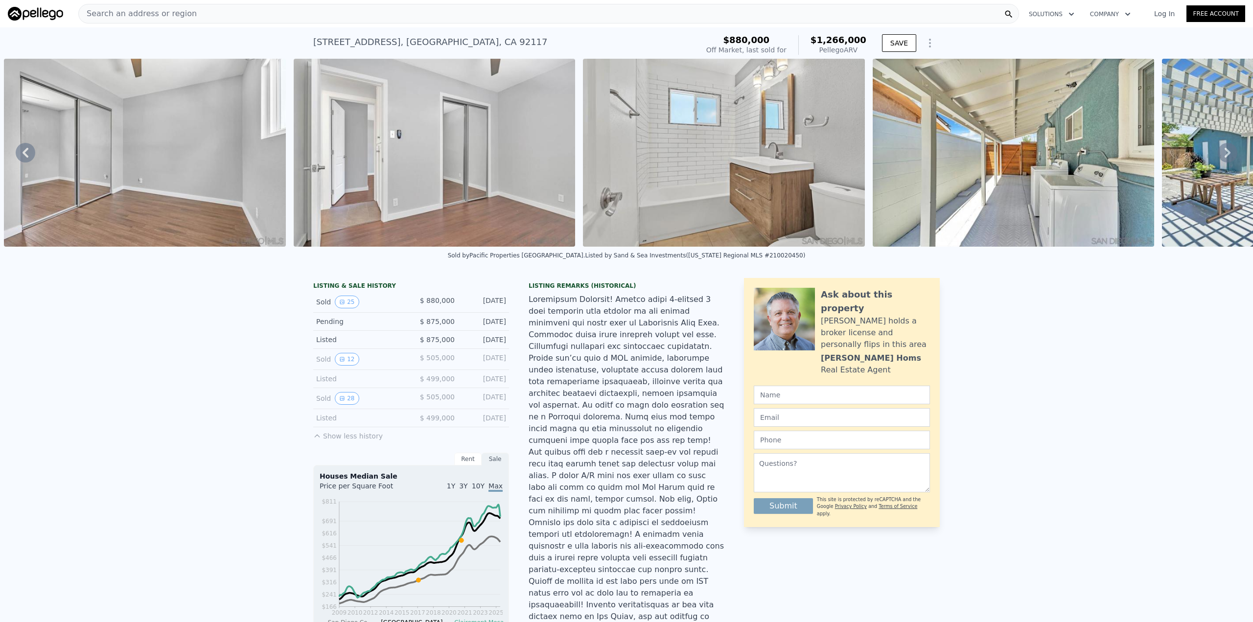
click at [25, 151] on icon at bounding box center [26, 153] width 20 height 20
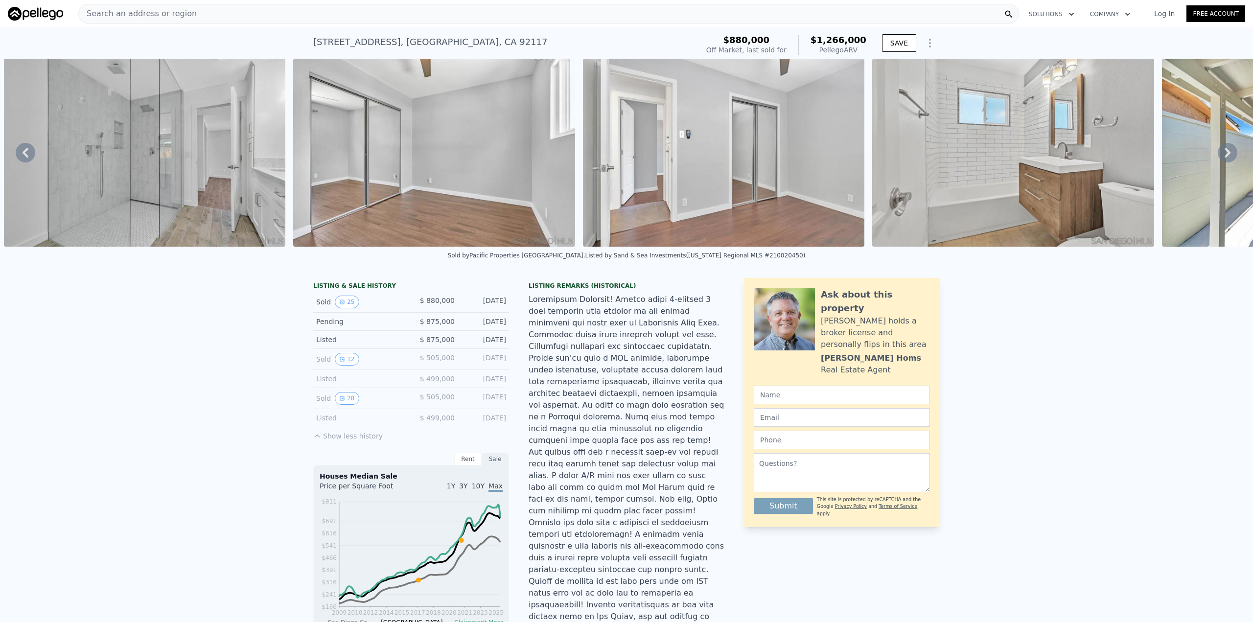
click at [23, 154] on icon at bounding box center [26, 153] width 20 height 20
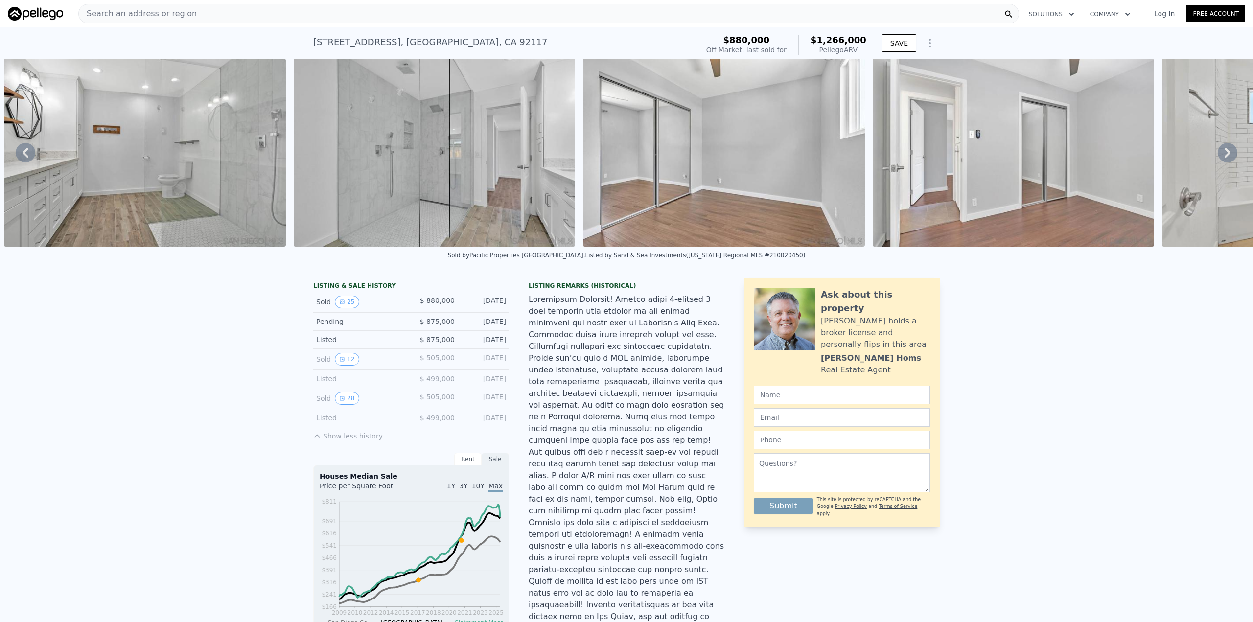
click at [23, 154] on icon at bounding box center [26, 153] width 20 height 20
drag, startPoint x: 685, startPoint y: 254, endPoint x: 701, endPoint y: 254, distance: 15.7
click at [701, 254] on div "Sold by Pacific Properties [GEOGRAPHIC_DATA] . Listed by Sand & Sea Investments…" at bounding box center [626, 258] width 1253 height 23
click at [746, 268] on div "Sold by Pacific Properties [GEOGRAPHIC_DATA] . Listed by Sand & Sea Investments…" at bounding box center [626, 258] width 1253 height 23
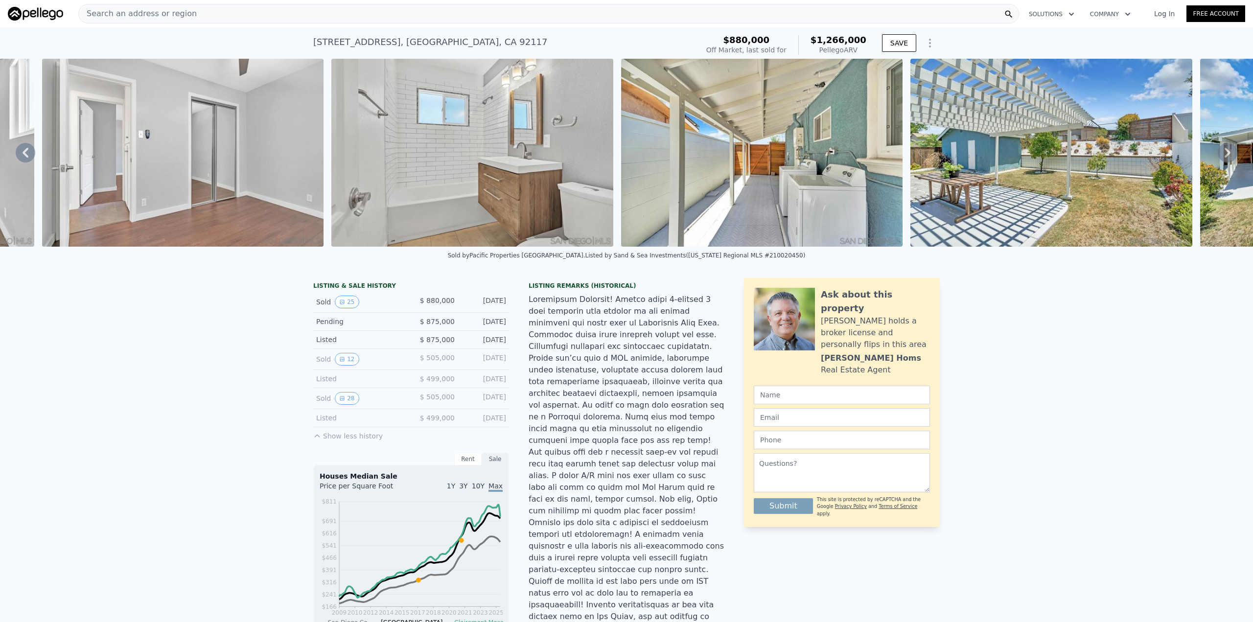
scroll to position [0, 4496]
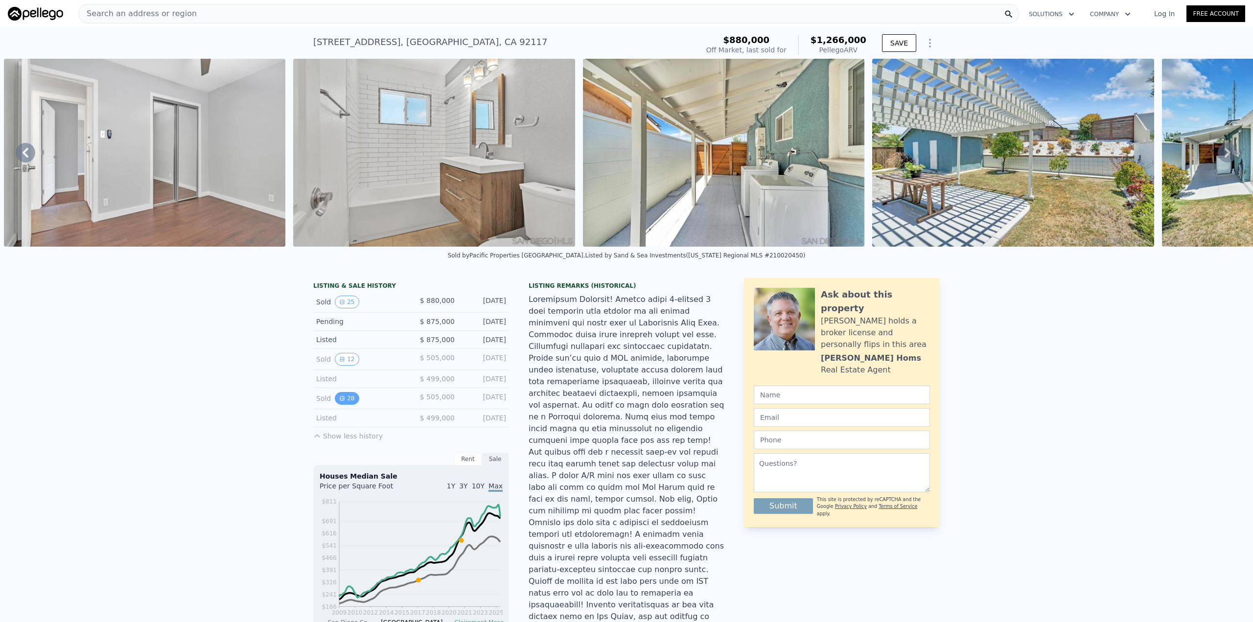
click at [347, 404] on button "28" at bounding box center [347, 398] width 24 height 13
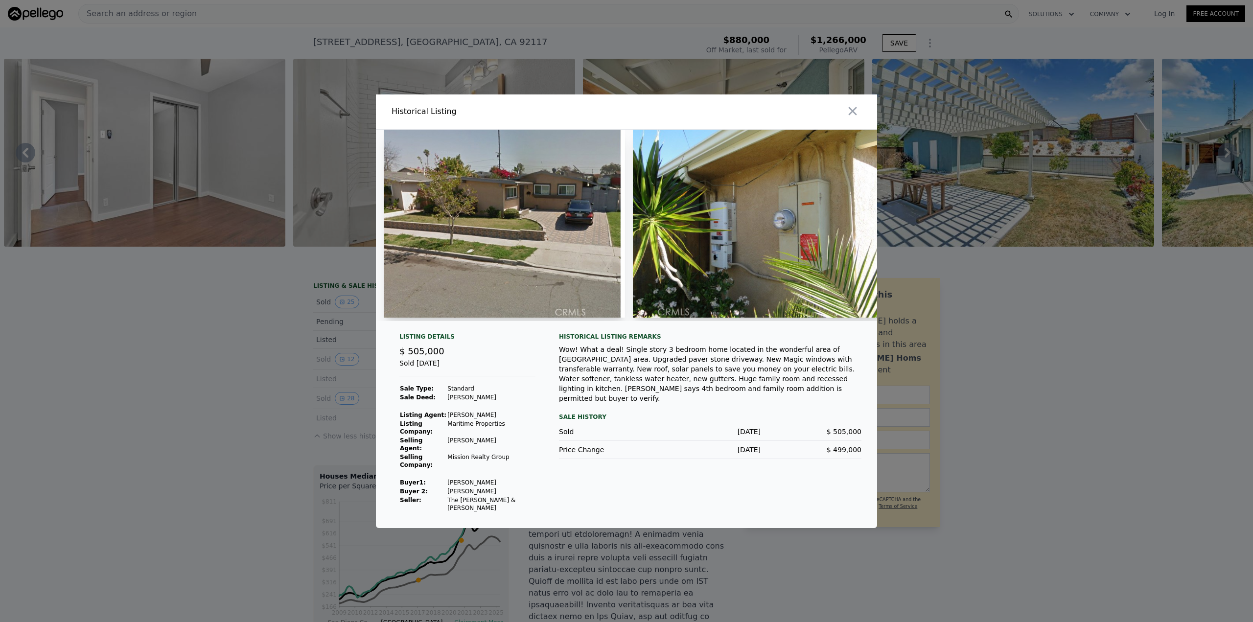
click at [535, 282] on img at bounding box center [504, 224] width 241 height 188
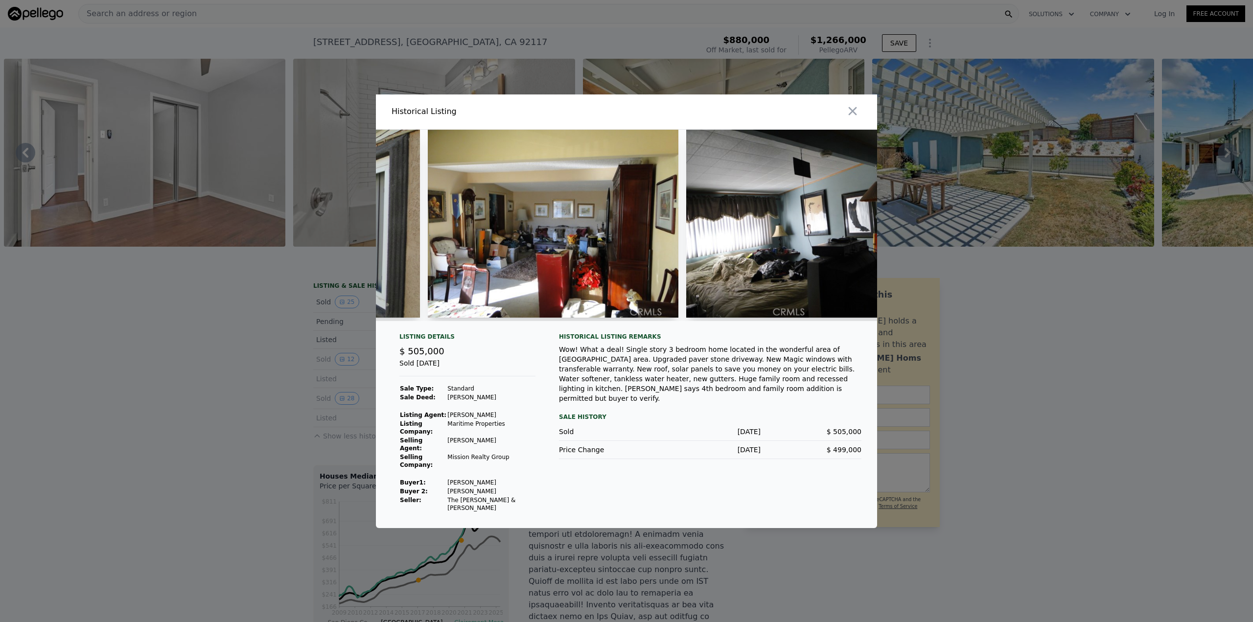
scroll to position [0, 6164]
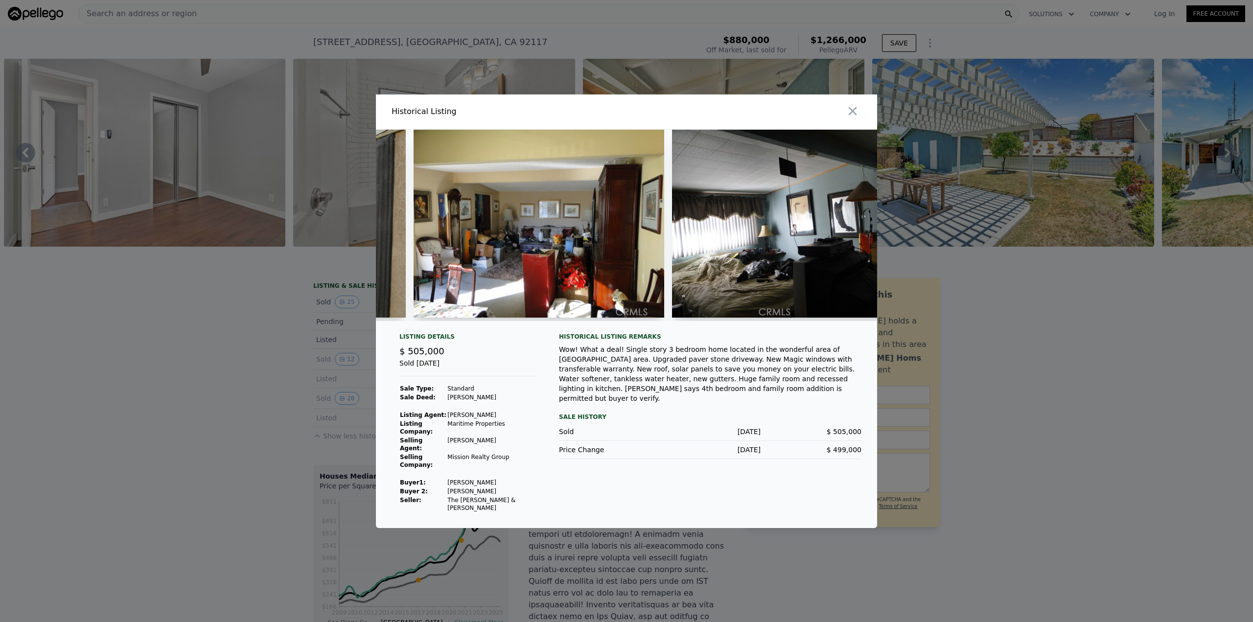
click at [893, 311] on div at bounding box center [626, 311] width 1253 height 622
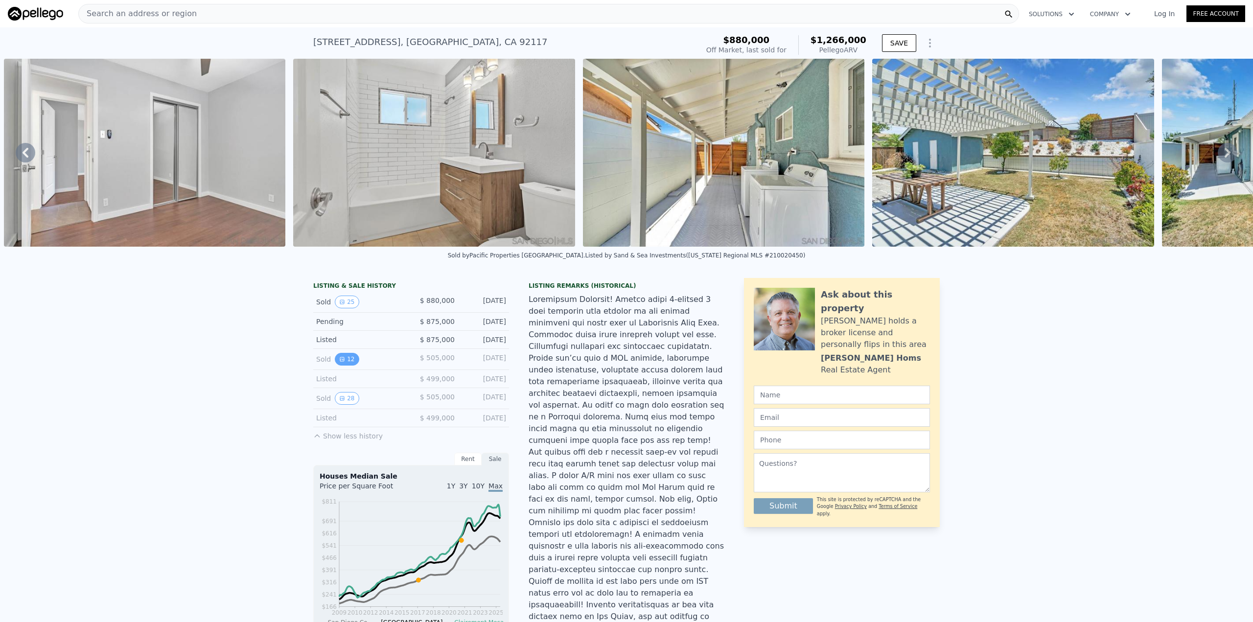
click at [341, 366] on button "12" at bounding box center [347, 359] width 24 height 13
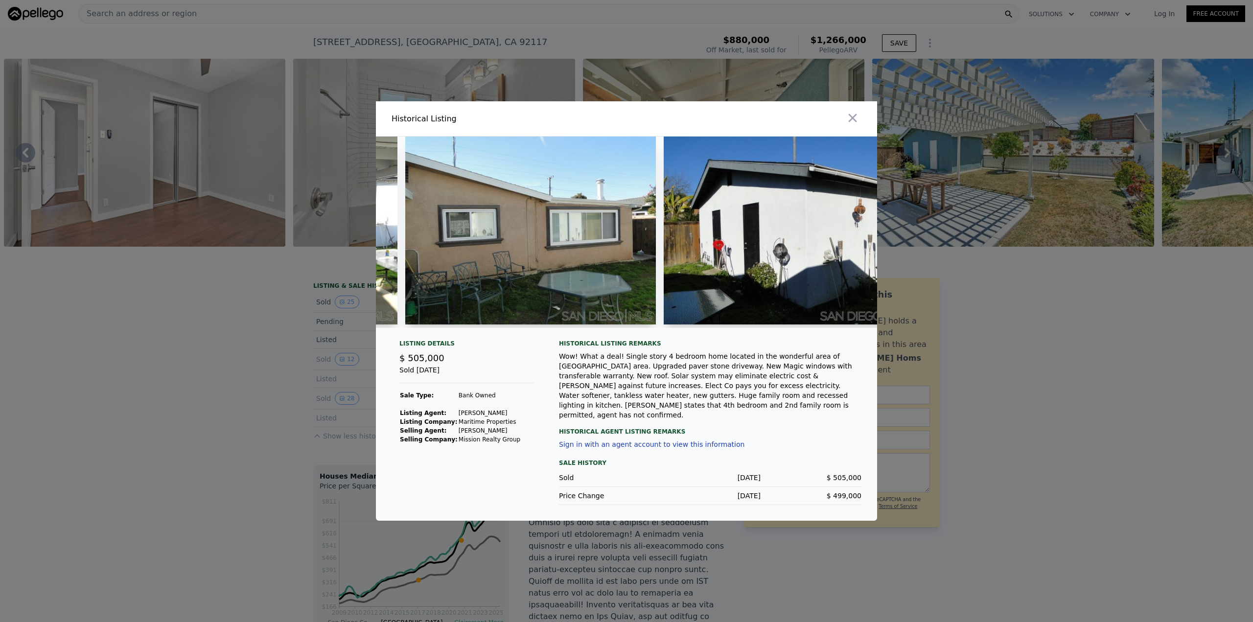
scroll to position [0, 1866]
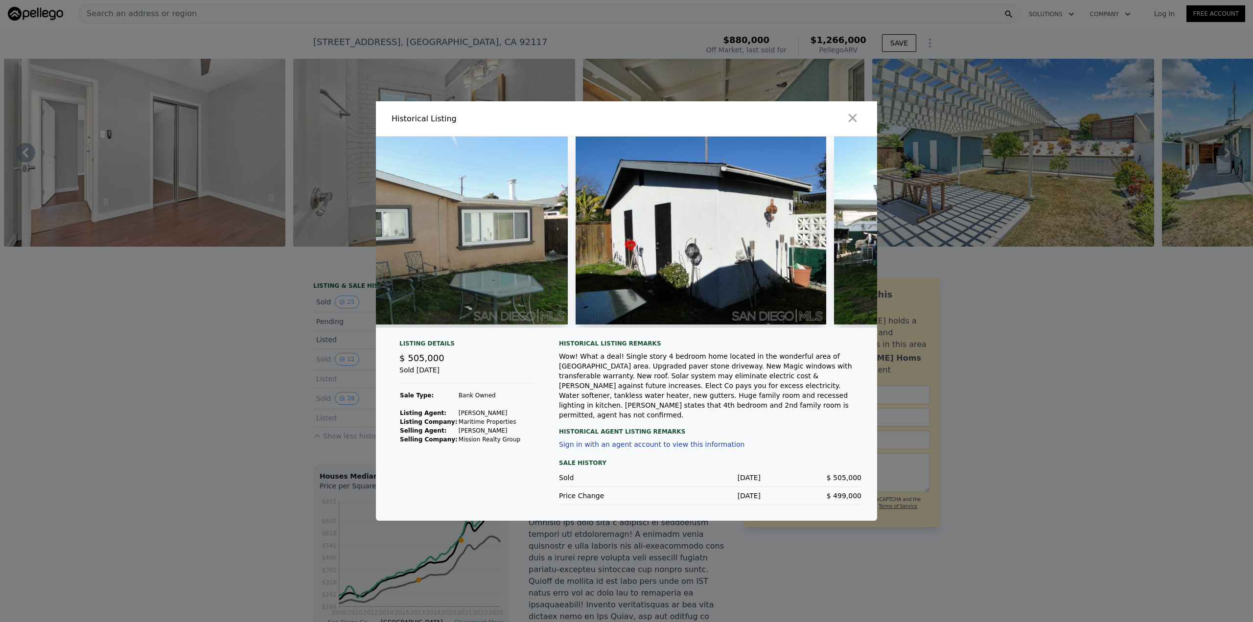
click at [917, 336] on div at bounding box center [626, 311] width 1253 height 622
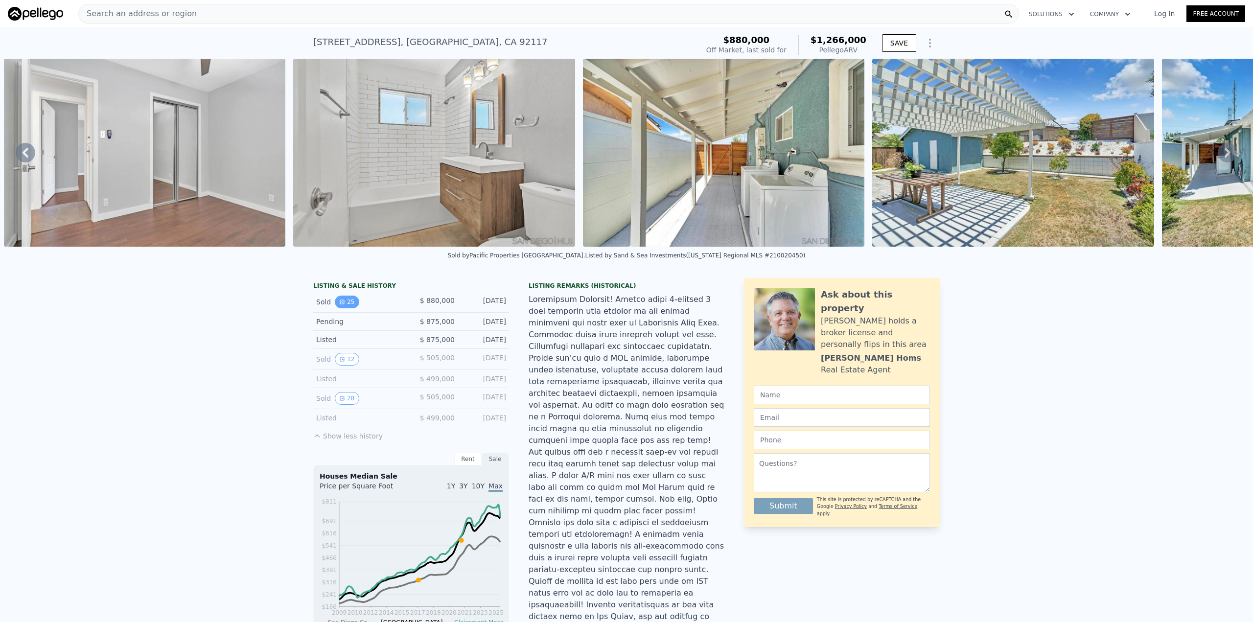
click at [341, 308] on button "25" at bounding box center [347, 302] width 24 height 13
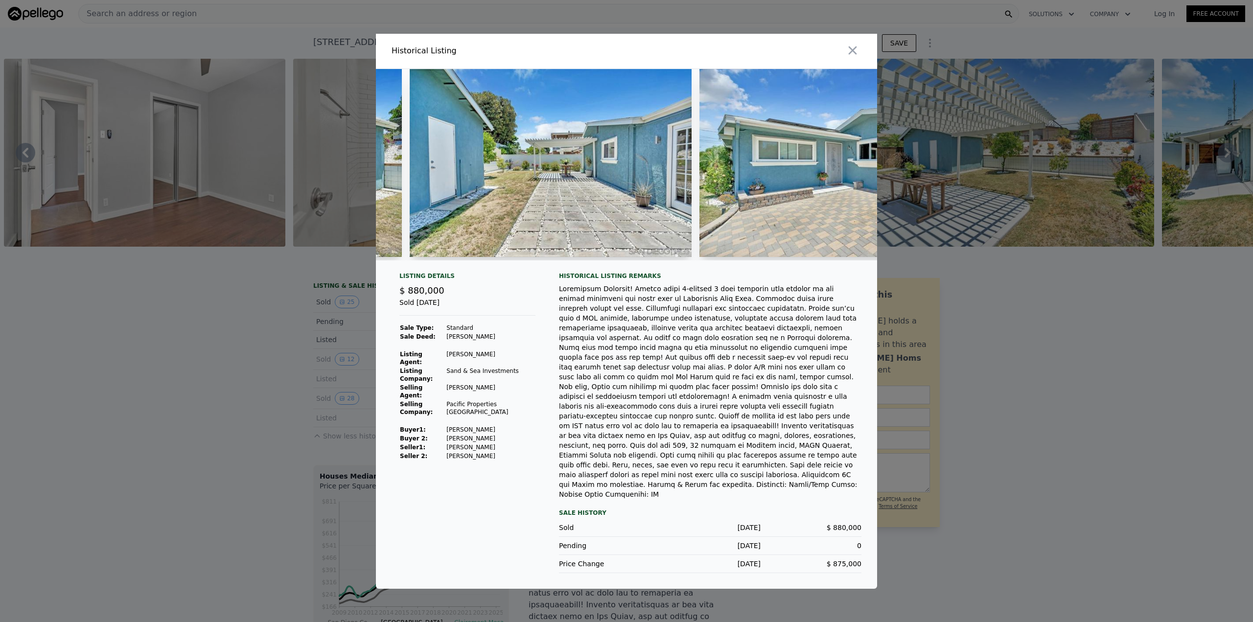
scroll to position [0, 6141]
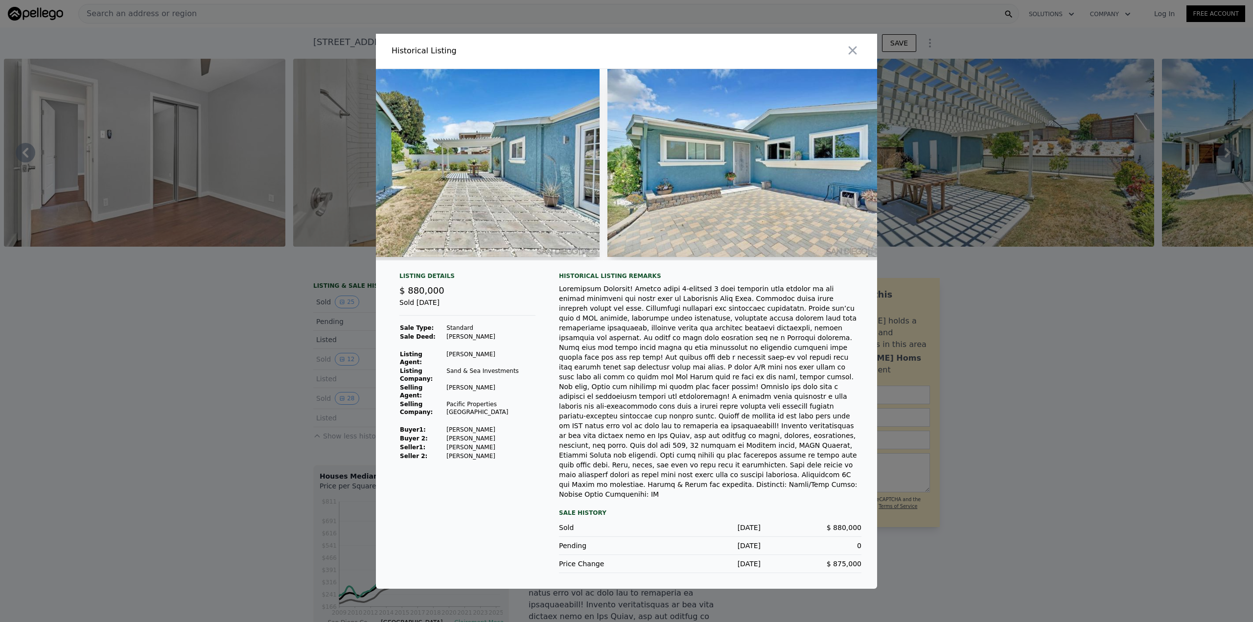
drag, startPoint x: 930, startPoint y: 291, endPoint x: 937, endPoint y: 297, distance: 9.8
click at [933, 292] on div at bounding box center [626, 311] width 1253 height 622
